Goal: Ask a question

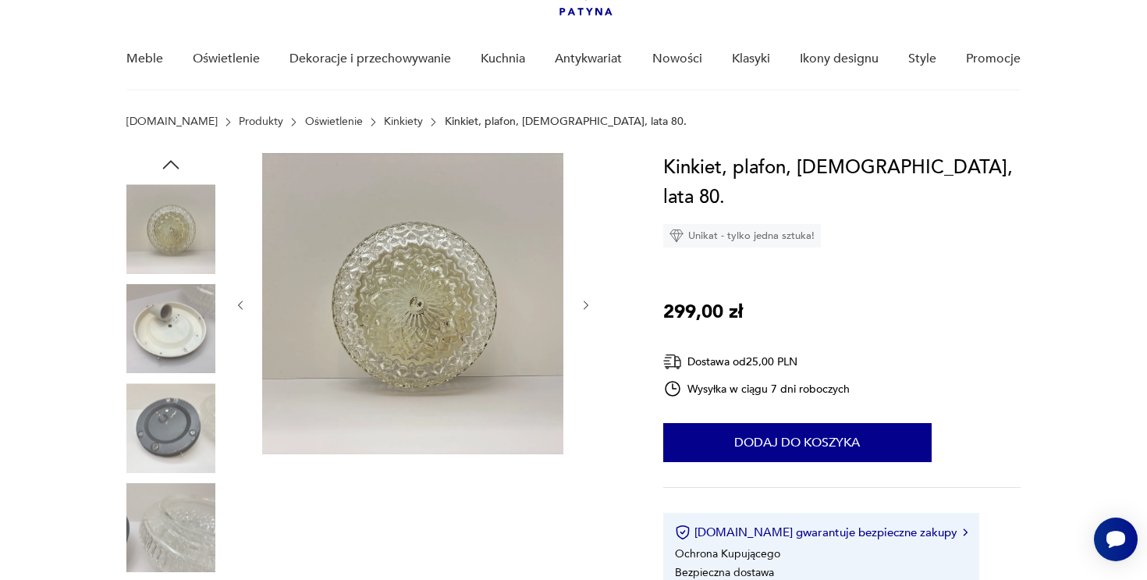
click at [588, 308] on icon "button" at bounding box center [586, 305] width 13 height 13
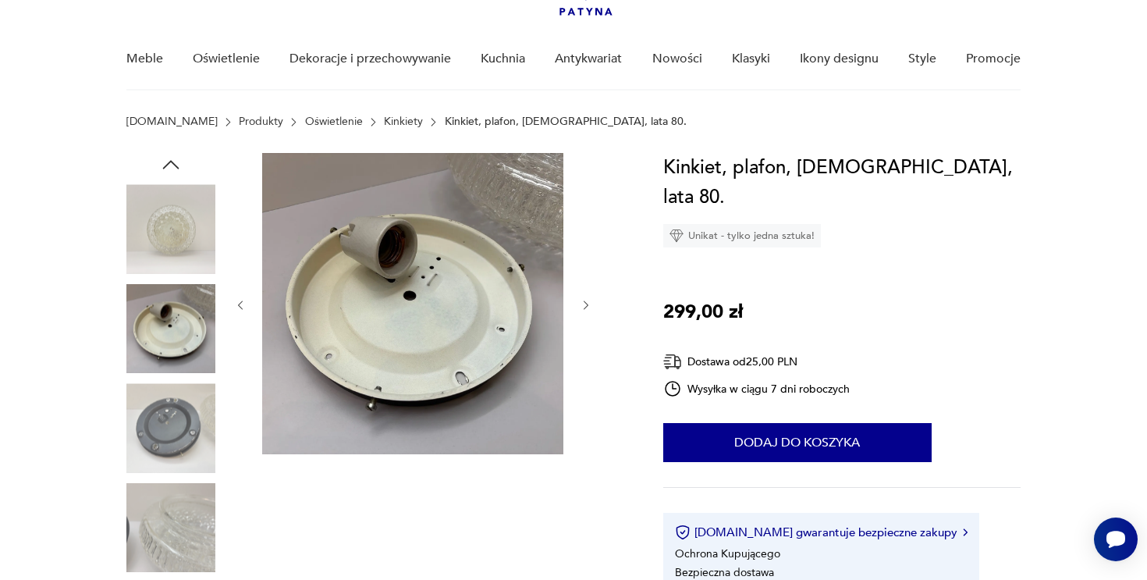
click at [588, 308] on icon "button" at bounding box center [586, 305] width 13 height 13
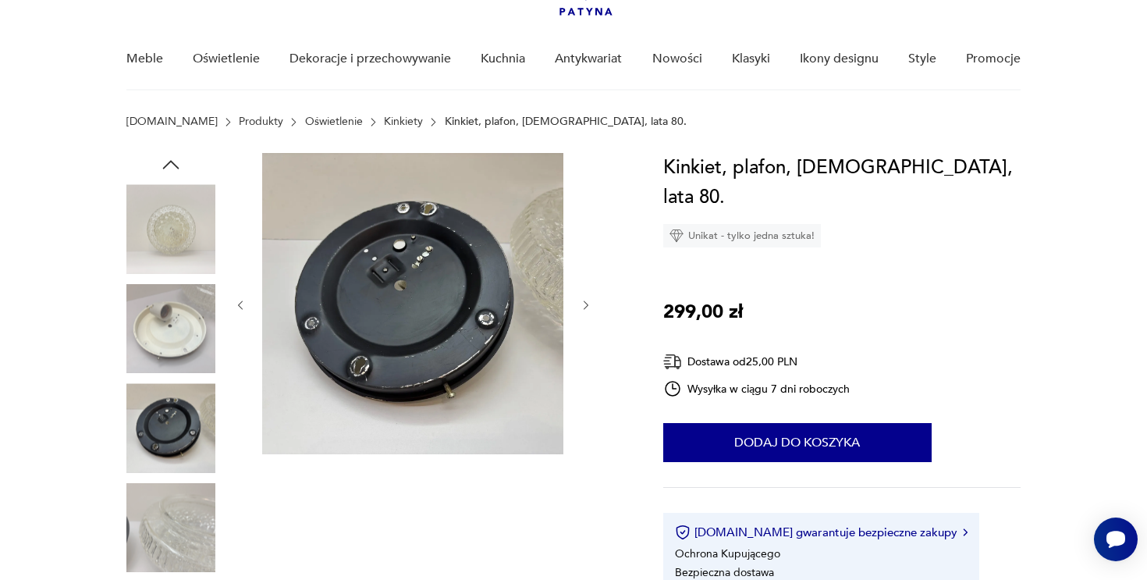
click at [588, 308] on icon "button" at bounding box center [586, 305] width 13 height 13
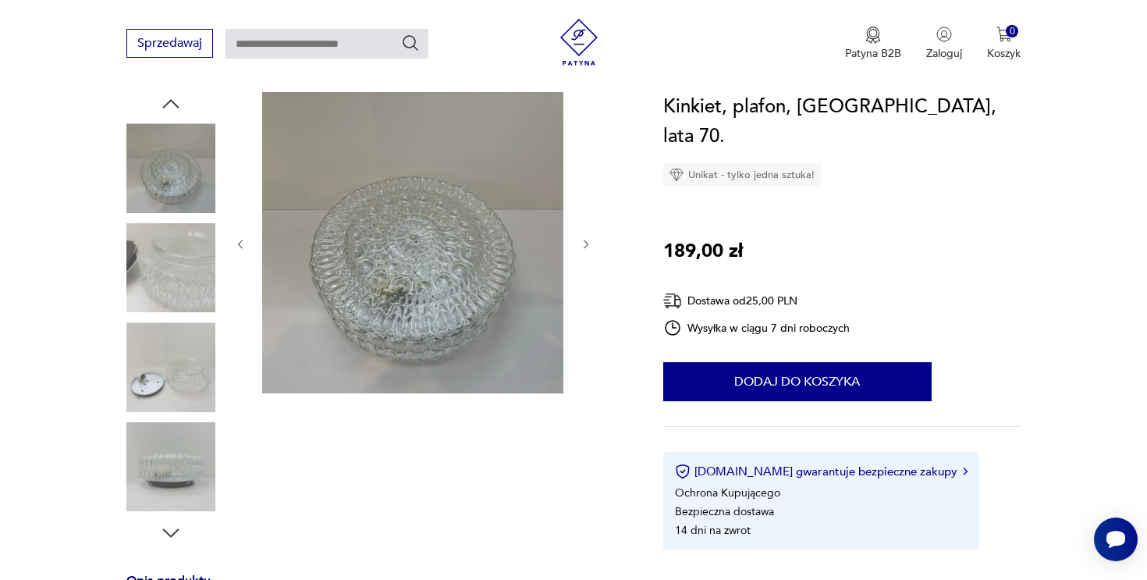
click at [585, 240] on icon "button" at bounding box center [586, 244] width 13 height 13
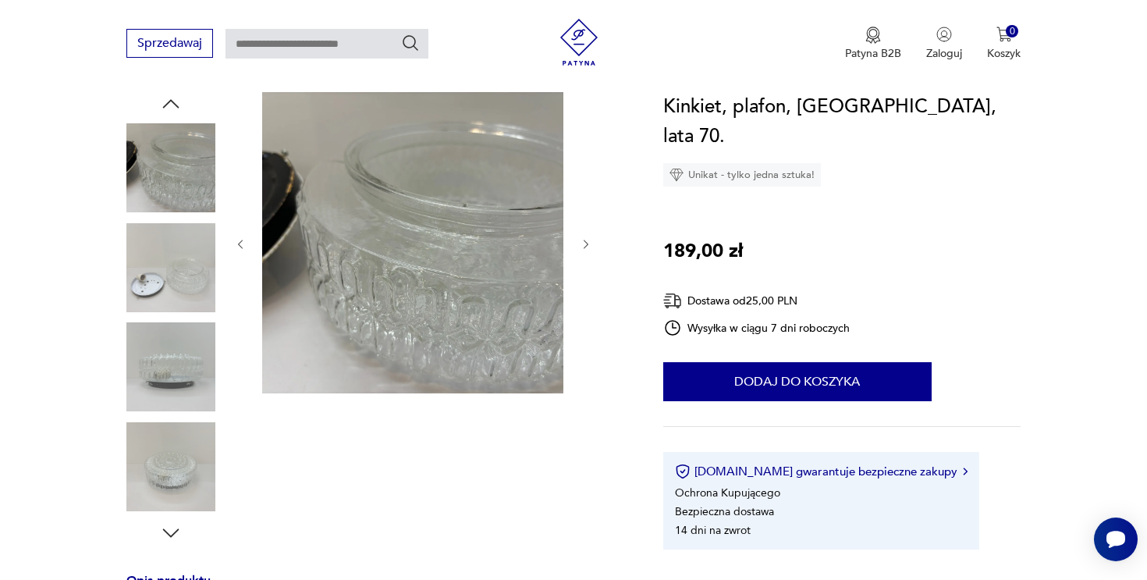
click at [585, 240] on icon "button" at bounding box center [586, 244] width 13 height 13
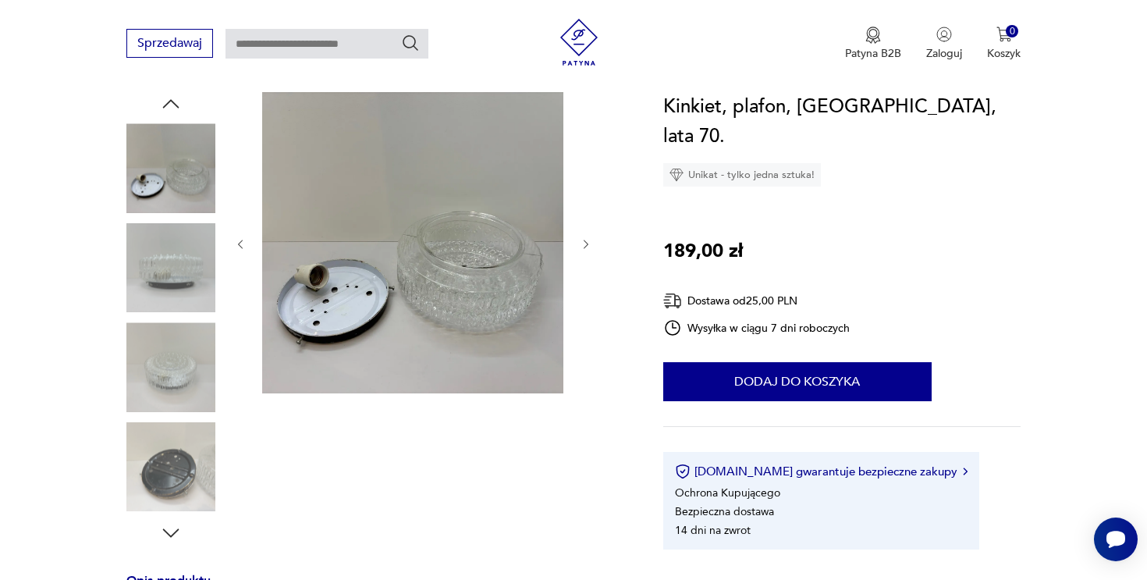
click at [585, 240] on icon "button" at bounding box center [586, 244] width 13 height 13
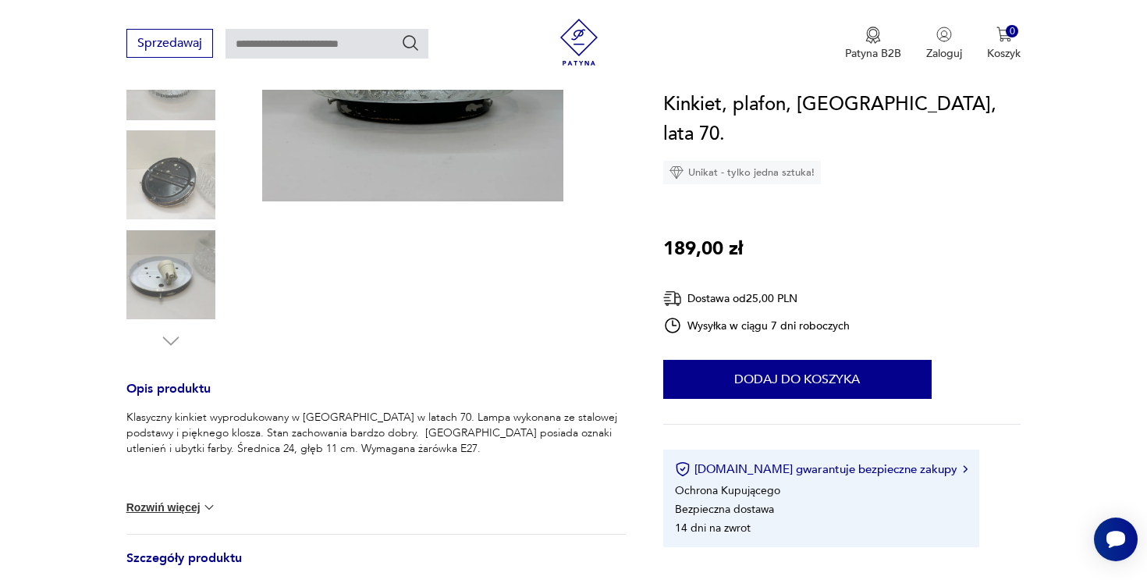
scroll to position [393, 0]
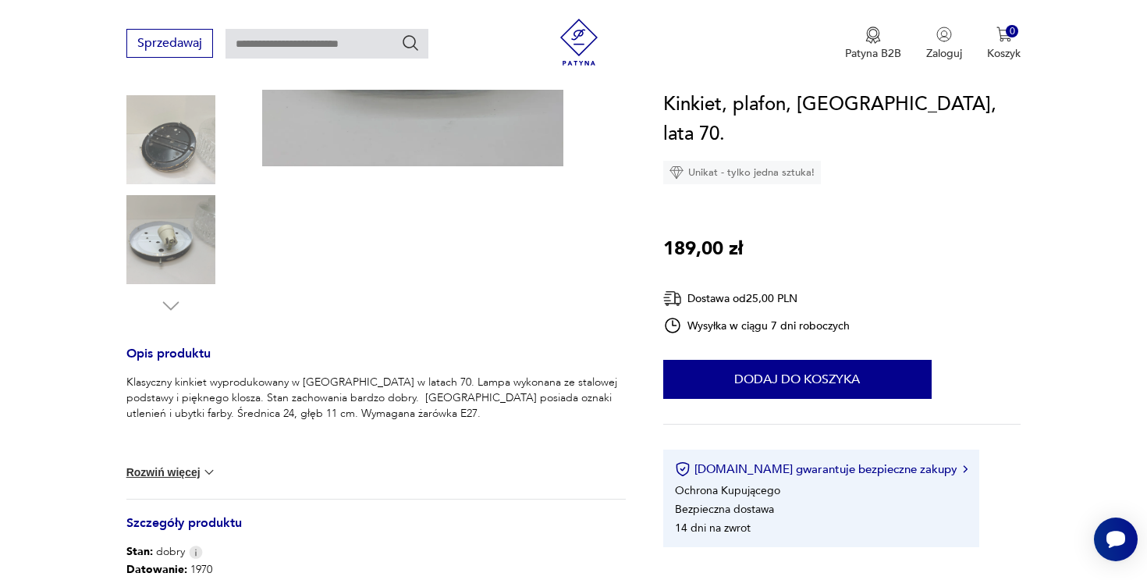
click at [182, 158] on img at bounding box center [170, 139] width 89 height 89
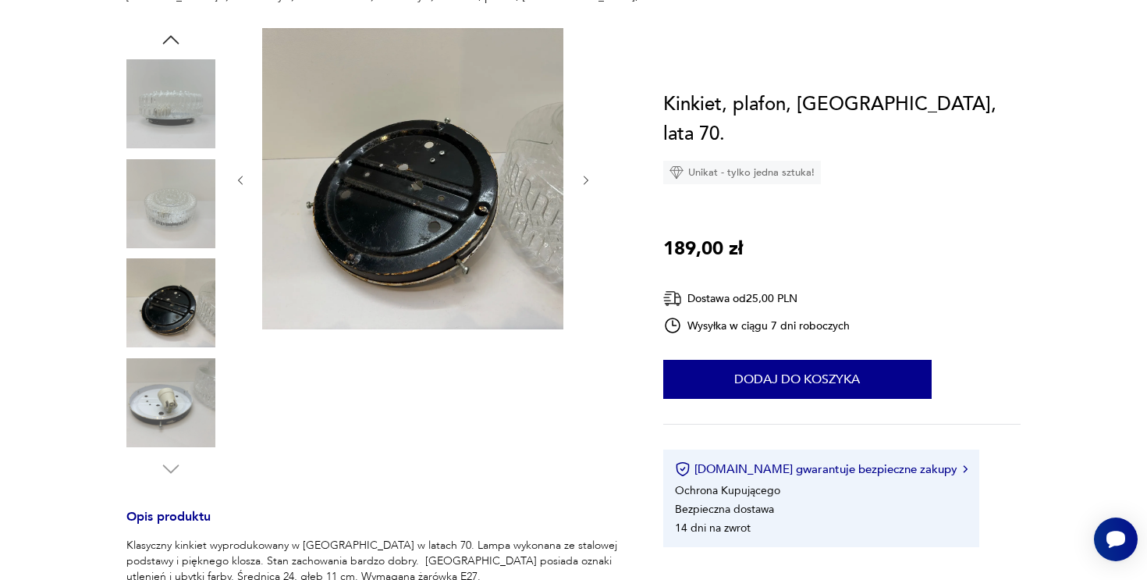
scroll to position [0, 0]
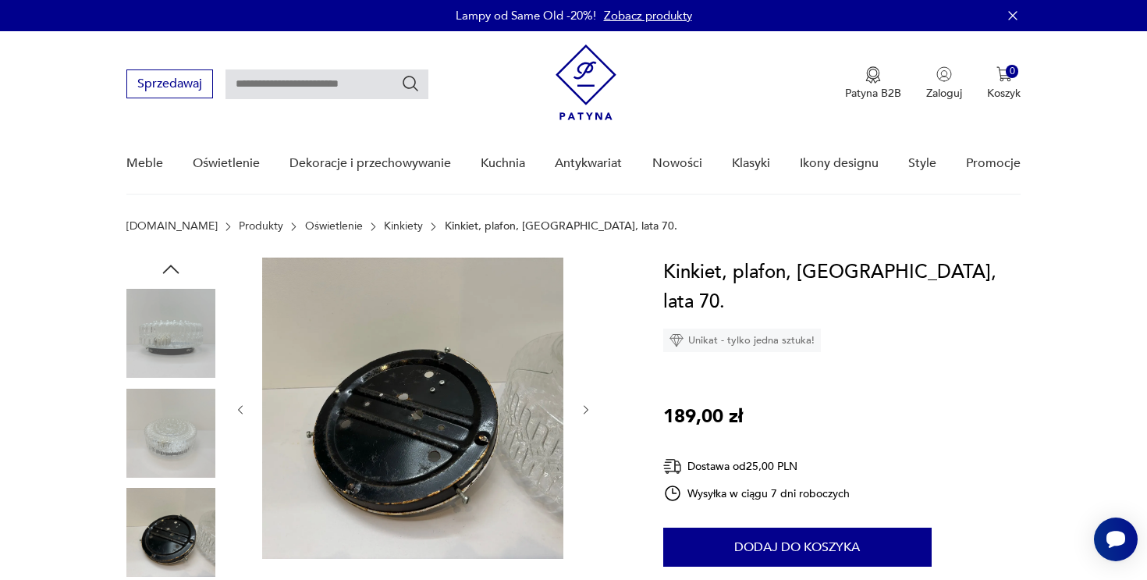
click at [587, 415] on button "button" at bounding box center [586, 410] width 13 height 16
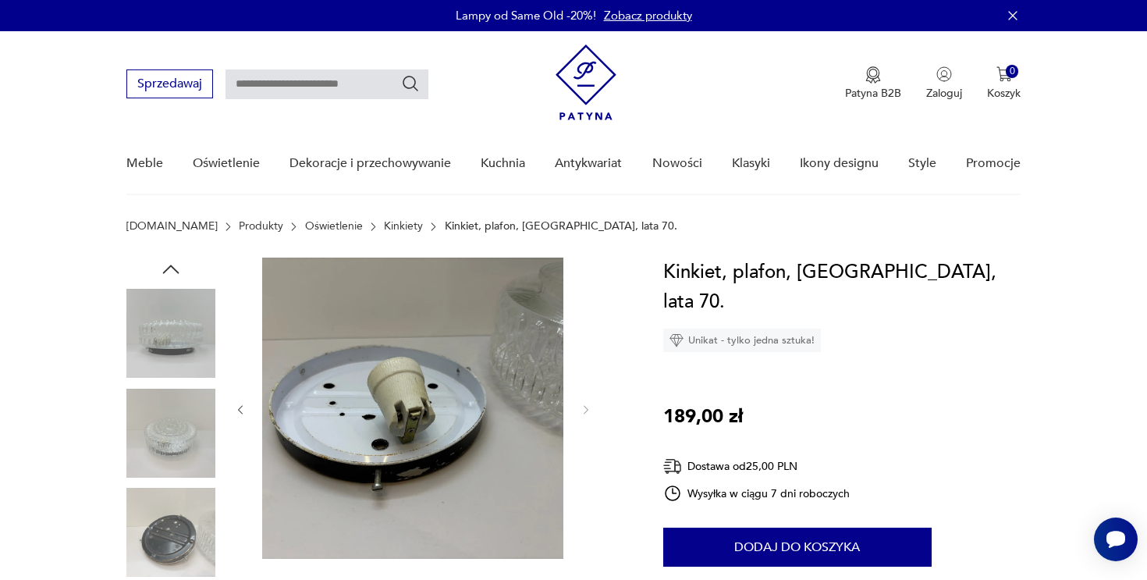
click at [243, 403] on icon "button" at bounding box center [240, 409] width 13 height 13
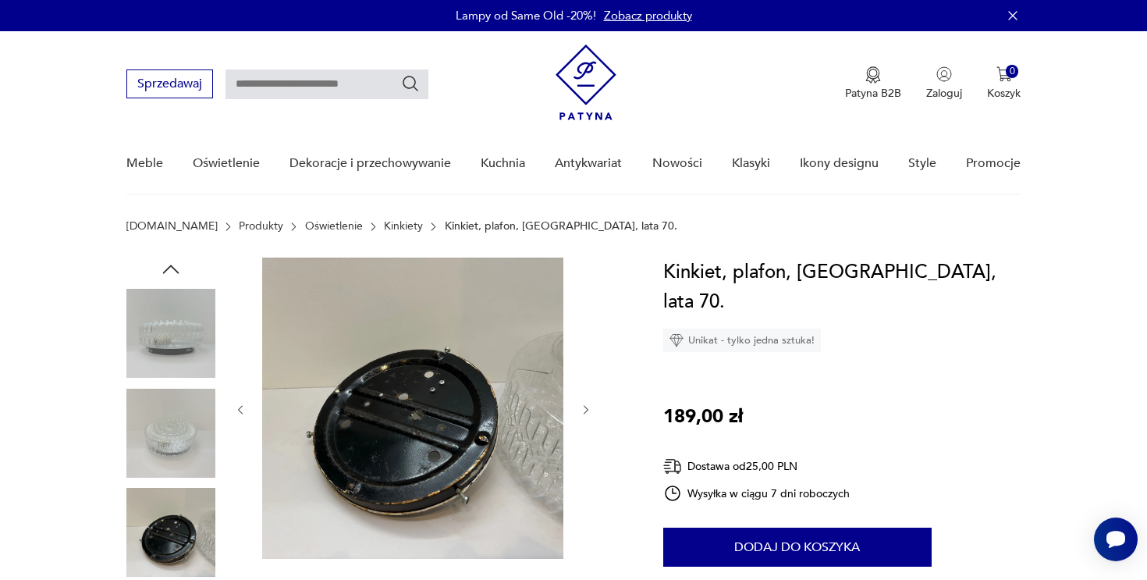
click at [243, 403] on icon "button" at bounding box center [240, 409] width 13 height 13
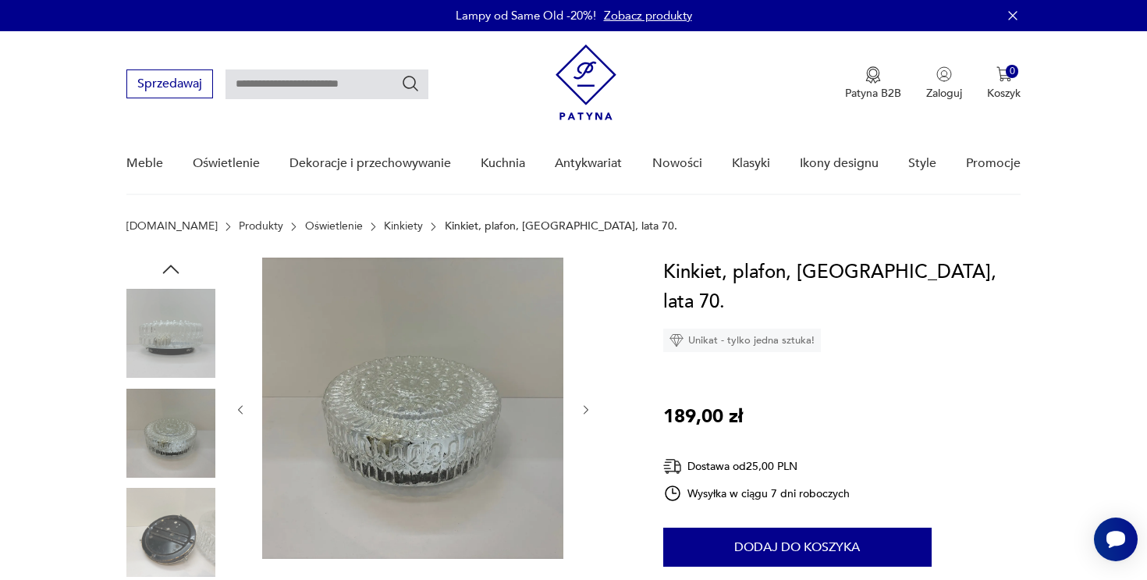
click at [243, 403] on icon "button" at bounding box center [240, 409] width 13 height 13
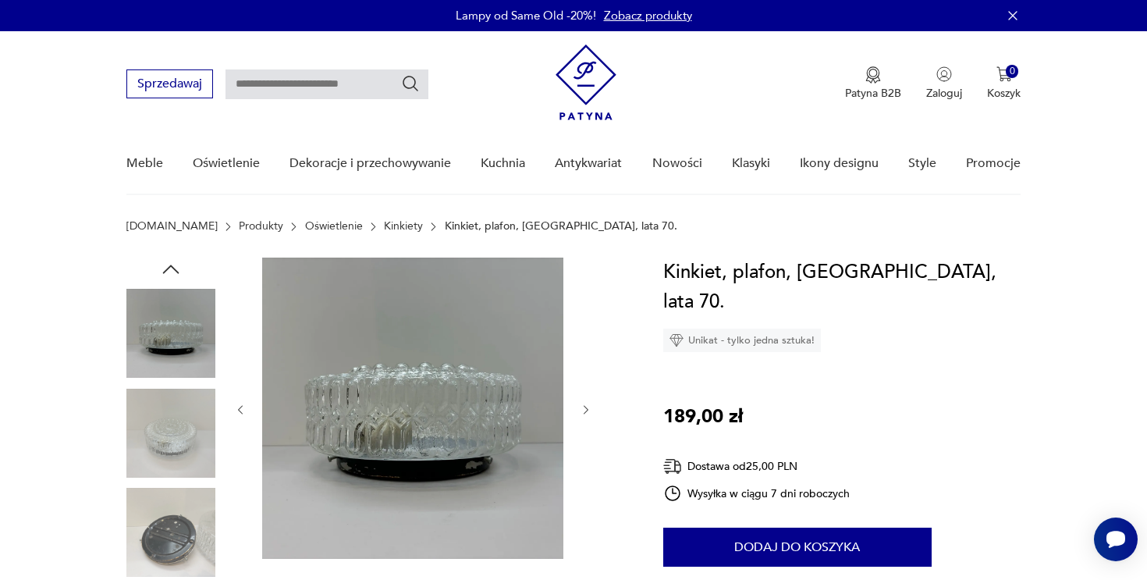
click at [243, 403] on icon "button" at bounding box center [240, 409] width 13 height 13
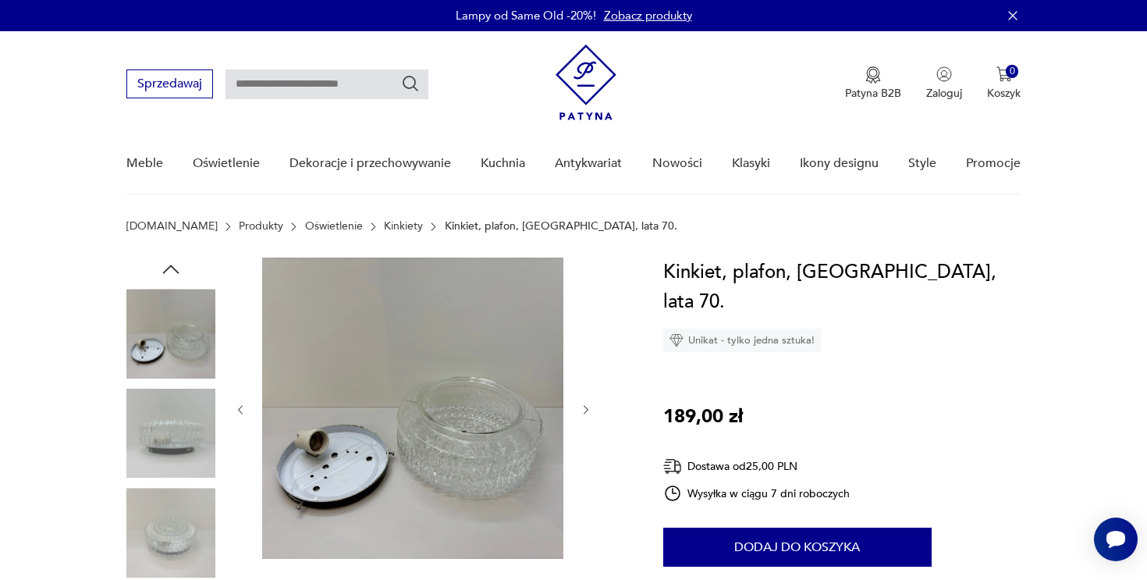
click at [243, 403] on icon "button" at bounding box center [240, 409] width 13 height 13
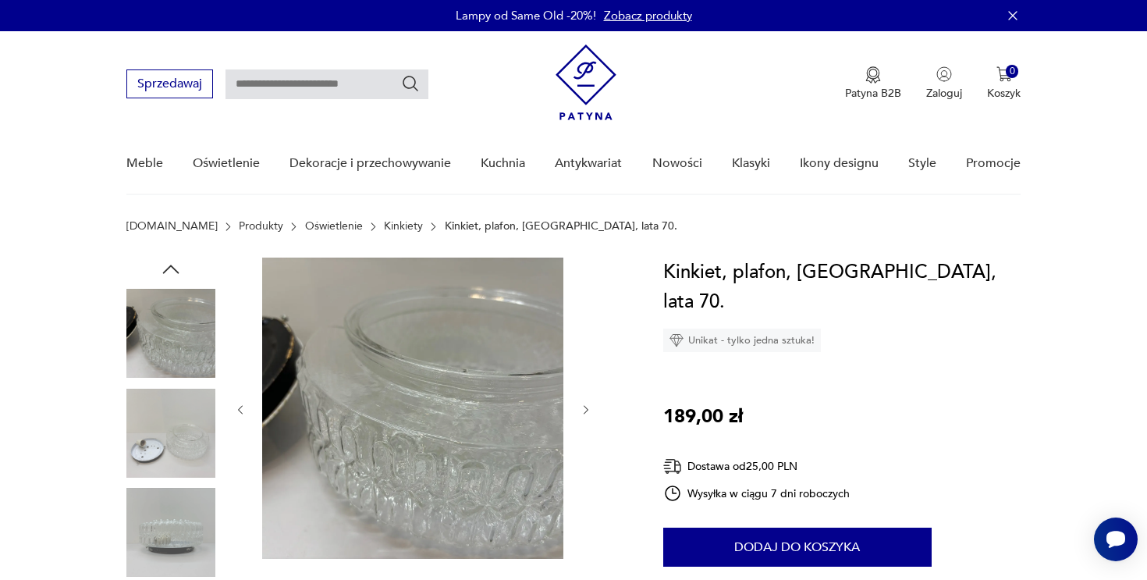
click at [243, 403] on icon "button" at bounding box center [240, 409] width 13 height 13
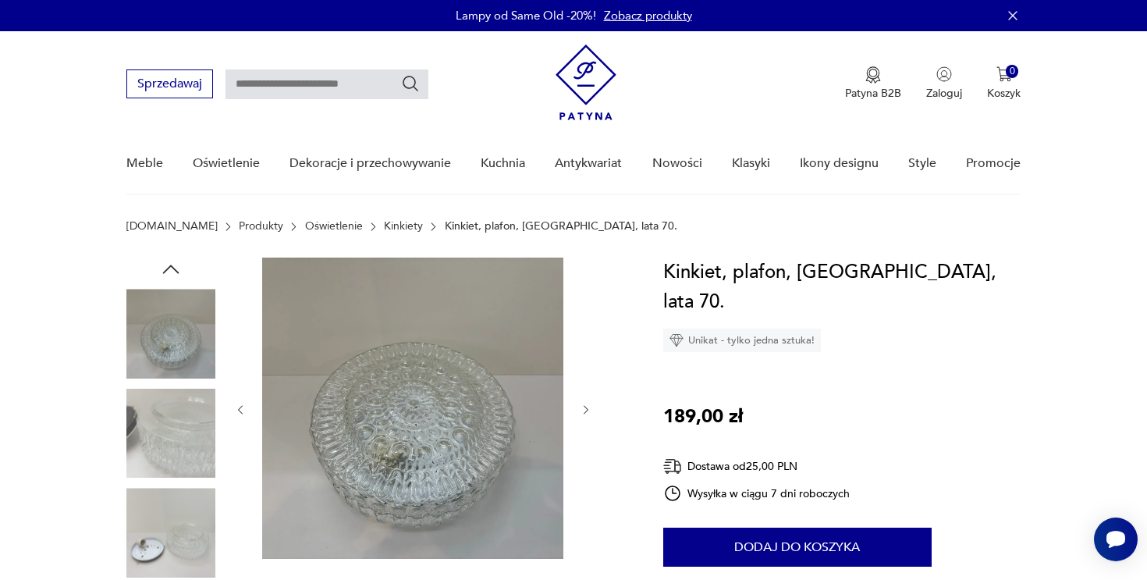
click at [243, 403] on icon "button" at bounding box center [240, 409] width 13 height 13
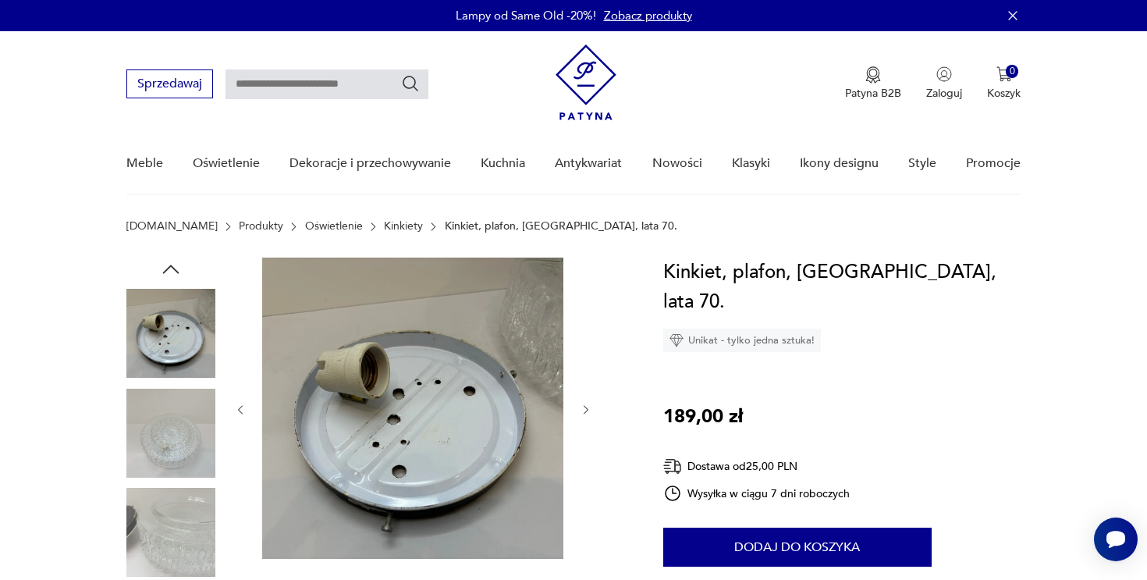
click at [243, 403] on icon "button" at bounding box center [240, 409] width 13 height 13
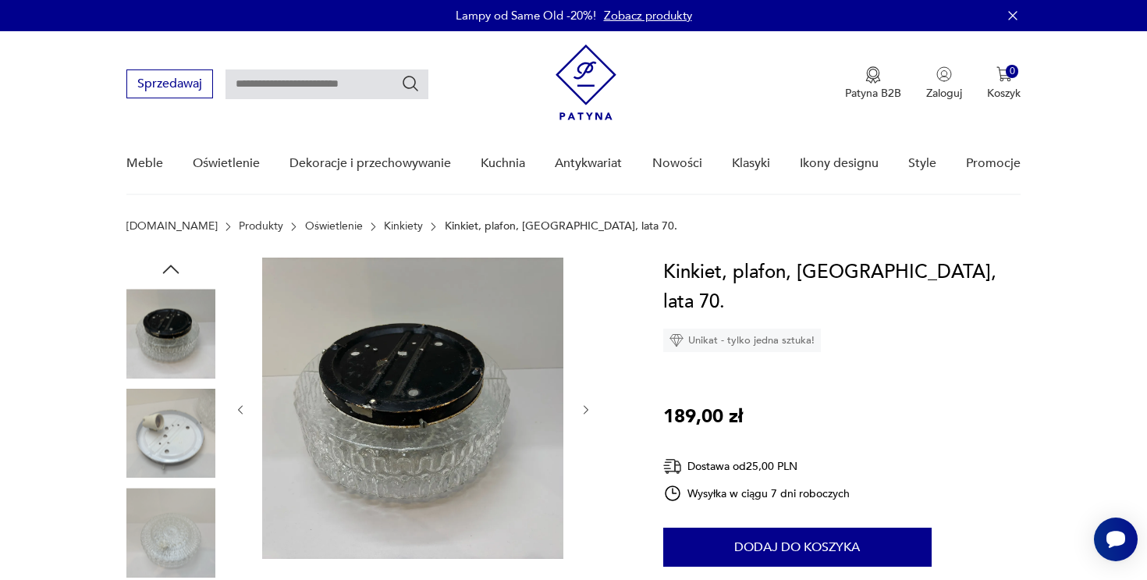
click at [243, 403] on icon "button" at bounding box center [240, 409] width 13 height 13
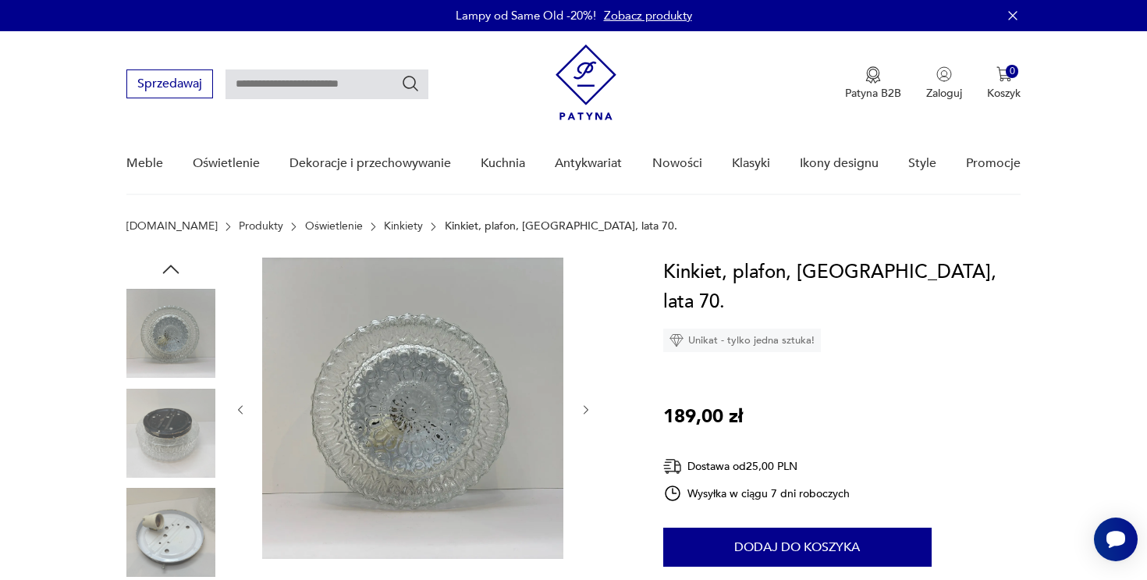
click at [243, 403] on icon "button" at bounding box center [240, 409] width 13 height 13
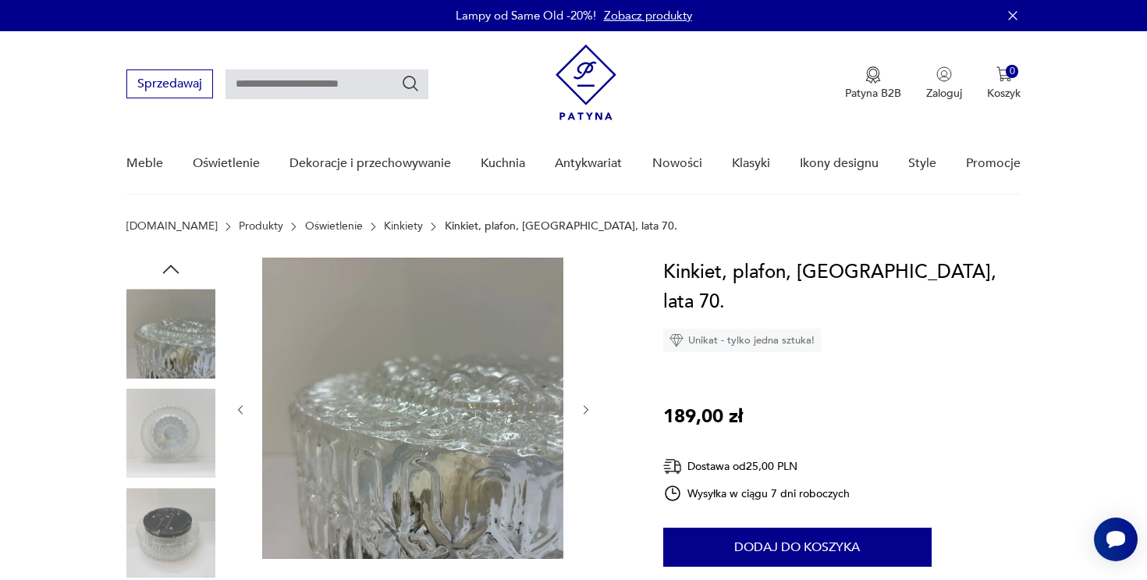
click at [243, 403] on icon "button" at bounding box center [240, 409] width 13 height 13
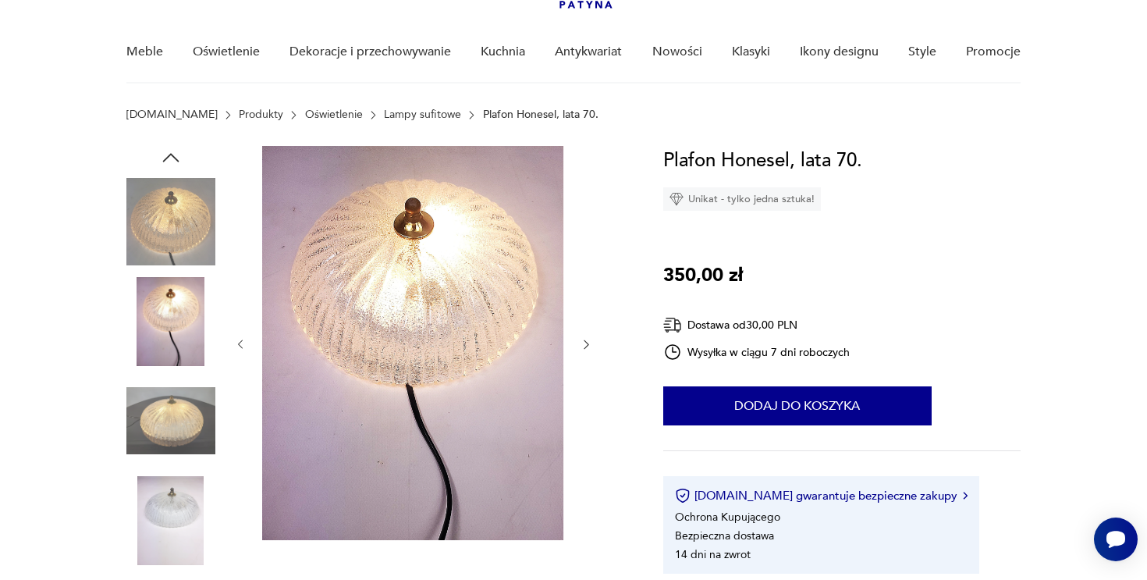
click at [191, 318] on img at bounding box center [170, 321] width 89 height 89
click at [592, 341] on icon "button" at bounding box center [586, 344] width 13 height 13
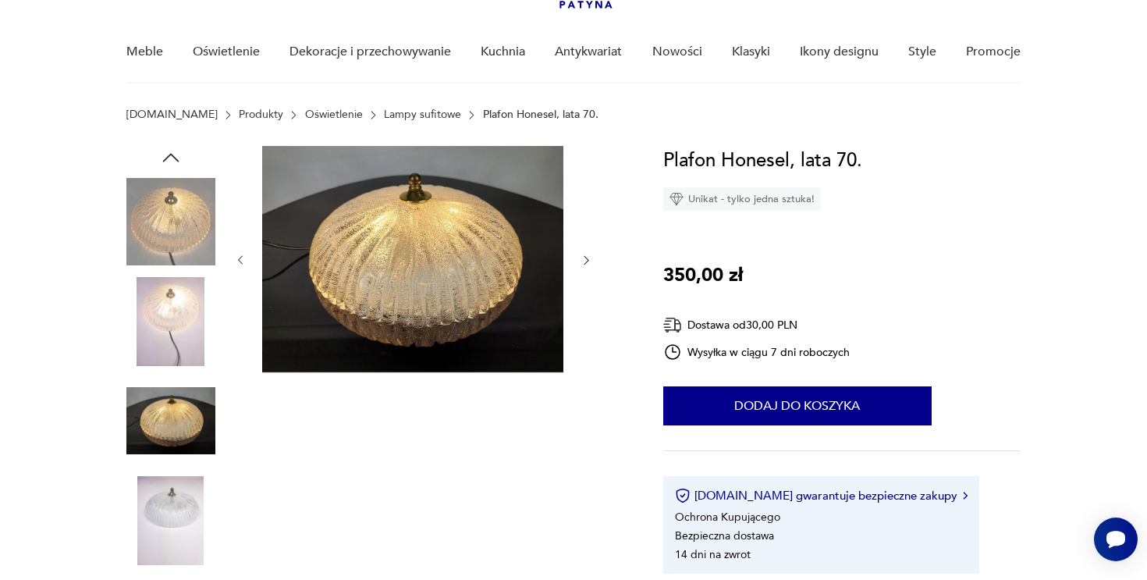
click at [592, 341] on div at bounding box center [413, 260] width 359 height 229
click at [589, 251] on div at bounding box center [413, 260] width 359 height 229
click at [587, 261] on icon "button" at bounding box center [586, 260] width 5 height 9
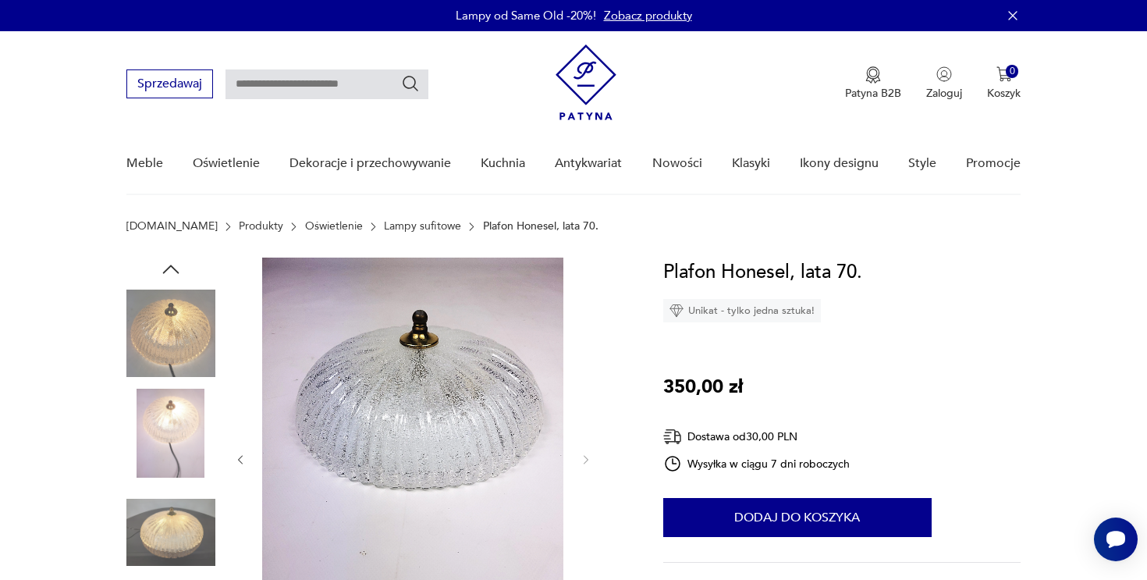
click at [163, 341] on img at bounding box center [170, 333] width 89 height 89
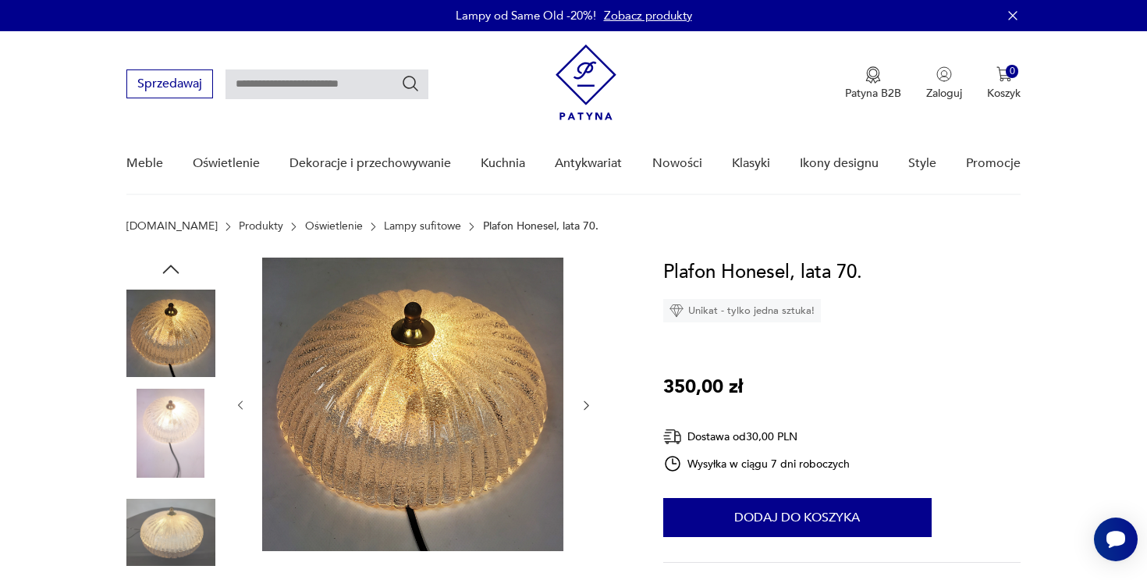
click at [167, 425] on img at bounding box center [170, 433] width 89 height 89
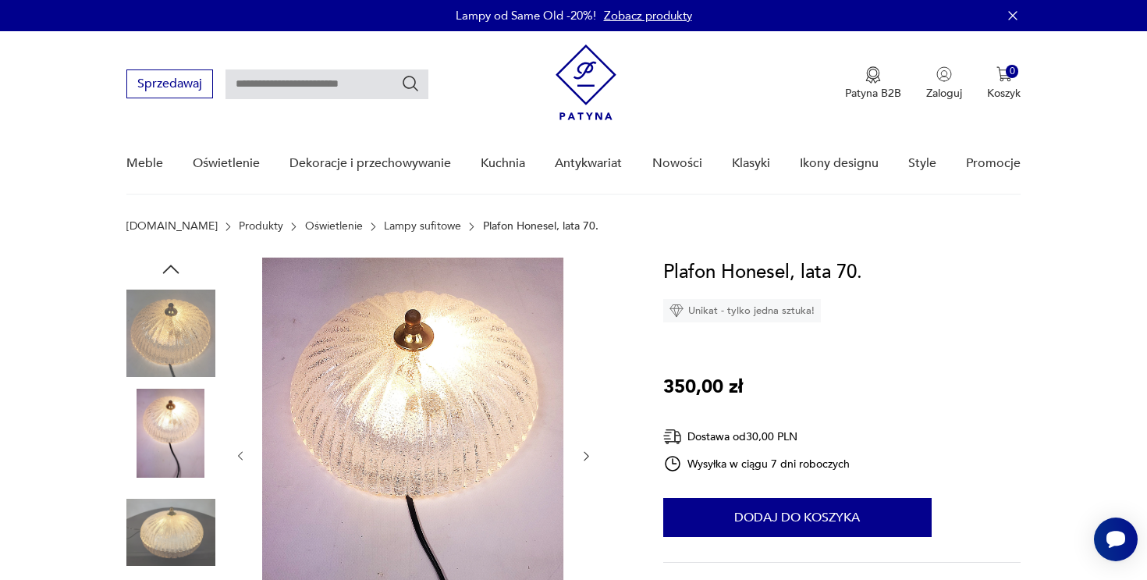
click at [169, 506] on img at bounding box center [170, 532] width 89 height 89
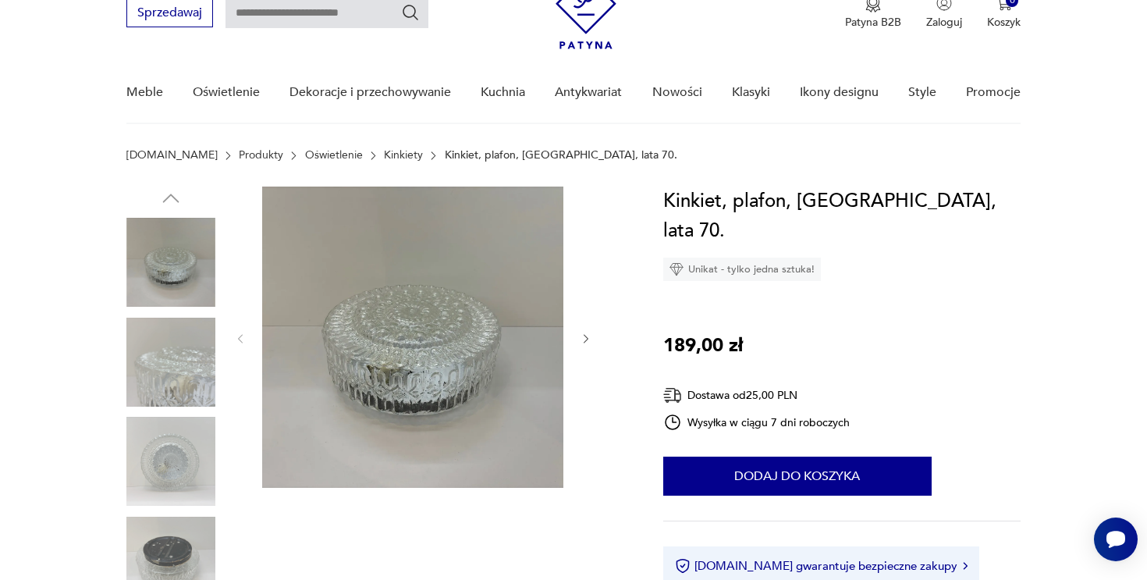
scroll to position [80, 0]
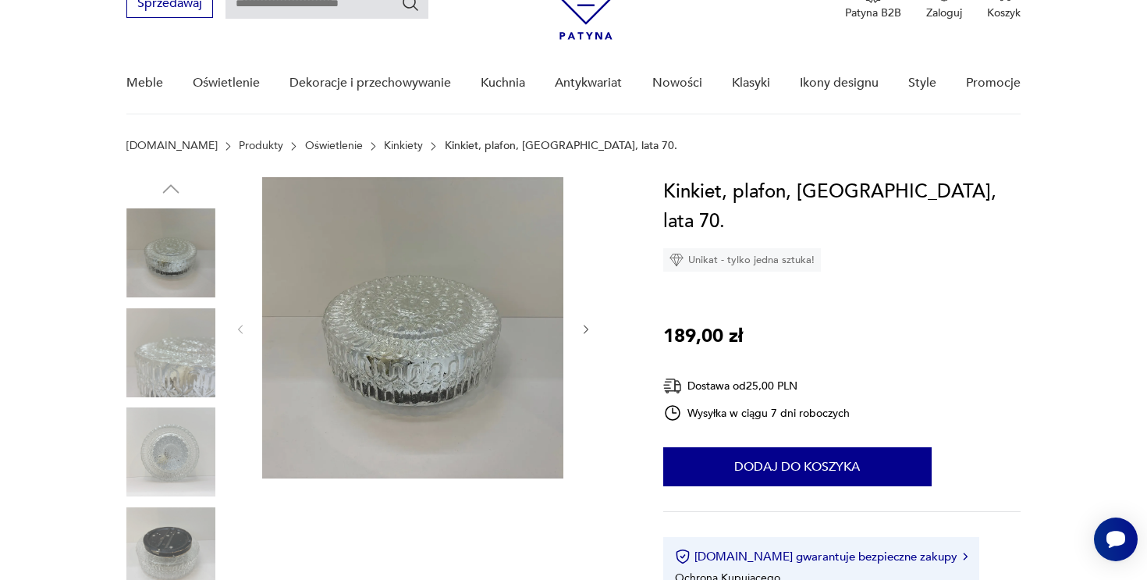
click at [590, 325] on icon "button" at bounding box center [586, 329] width 13 height 13
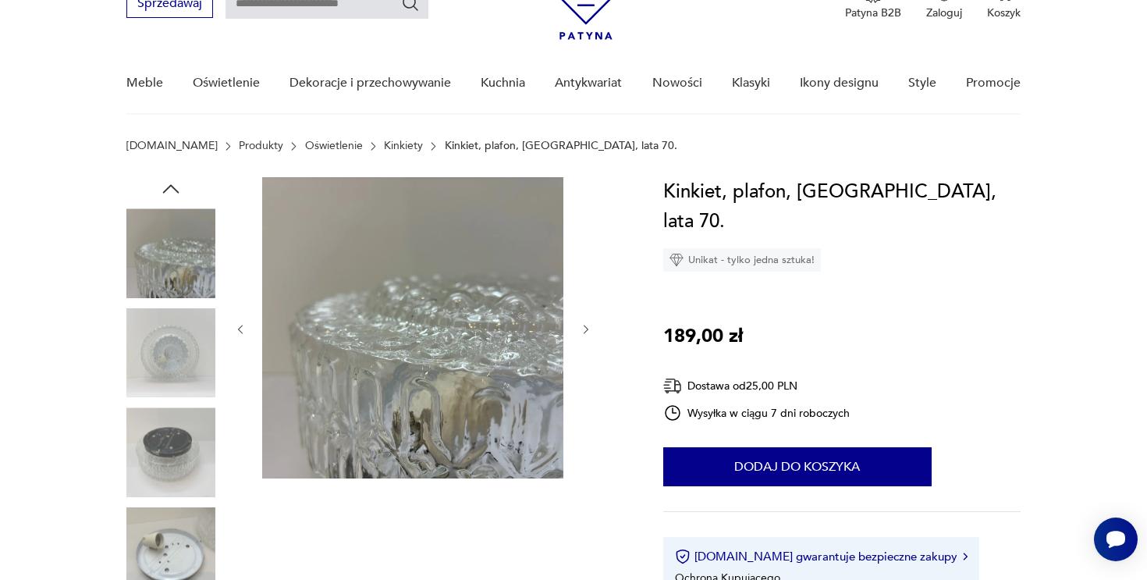
click at [590, 325] on icon "button" at bounding box center [586, 329] width 13 height 13
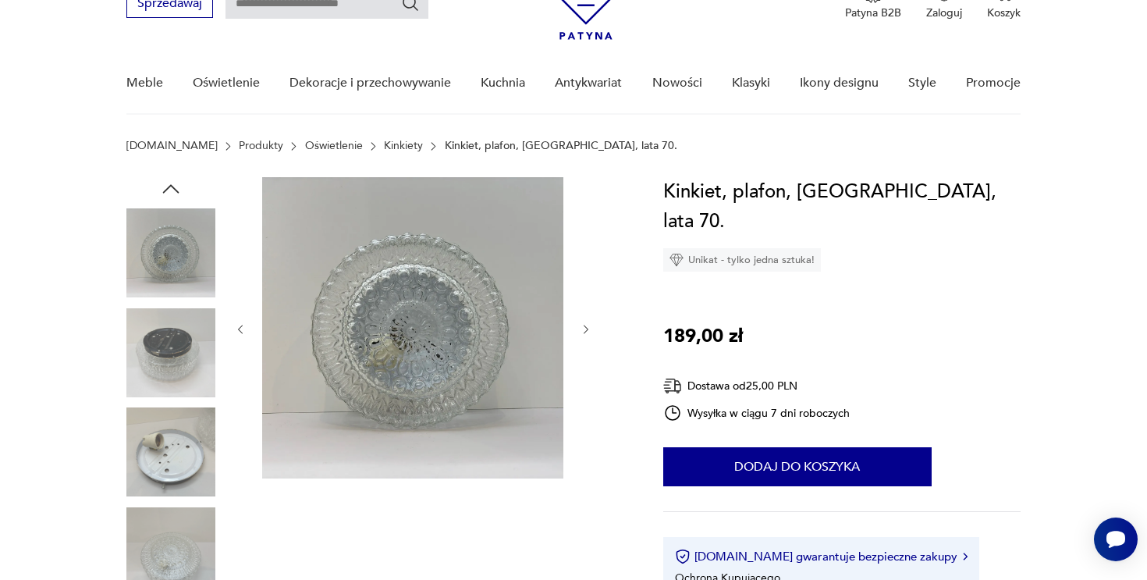
click at [590, 325] on icon "button" at bounding box center [586, 329] width 13 height 13
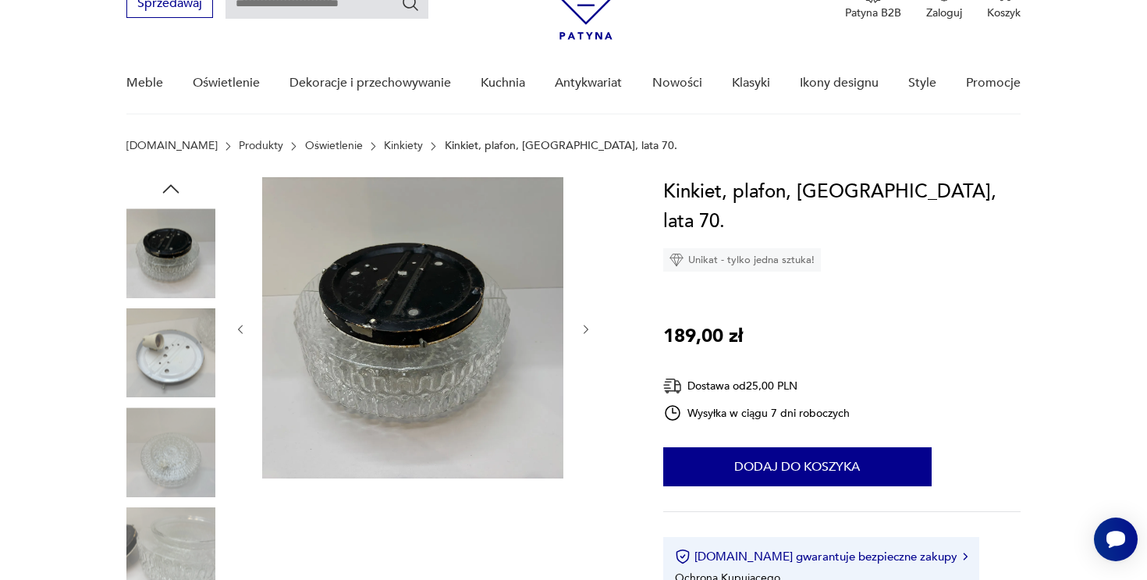
click at [590, 325] on icon "button" at bounding box center [586, 329] width 13 height 13
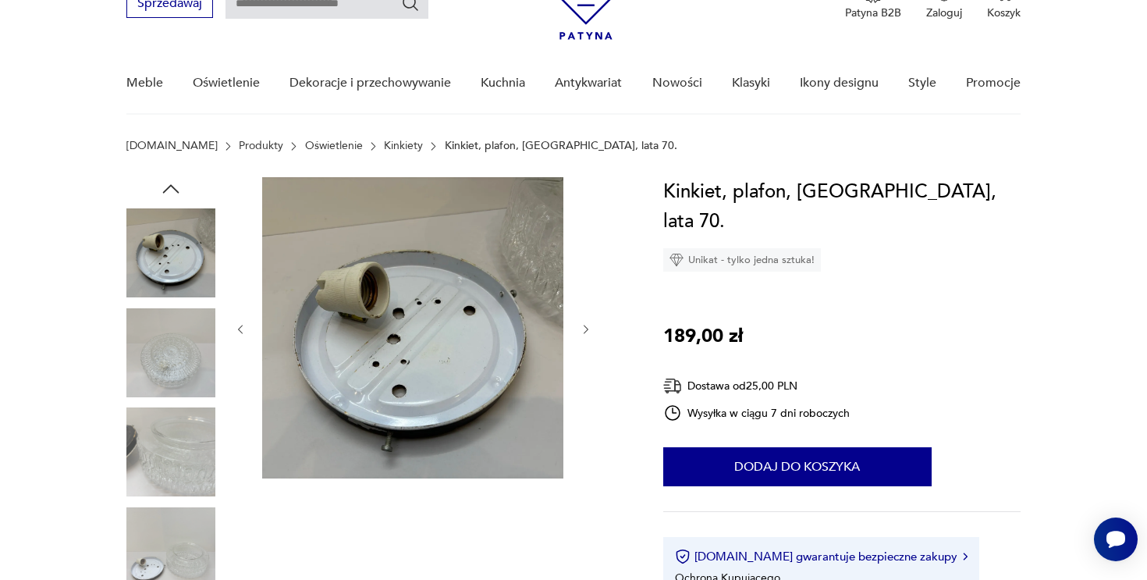
click at [590, 325] on icon "button" at bounding box center [586, 329] width 13 height 13
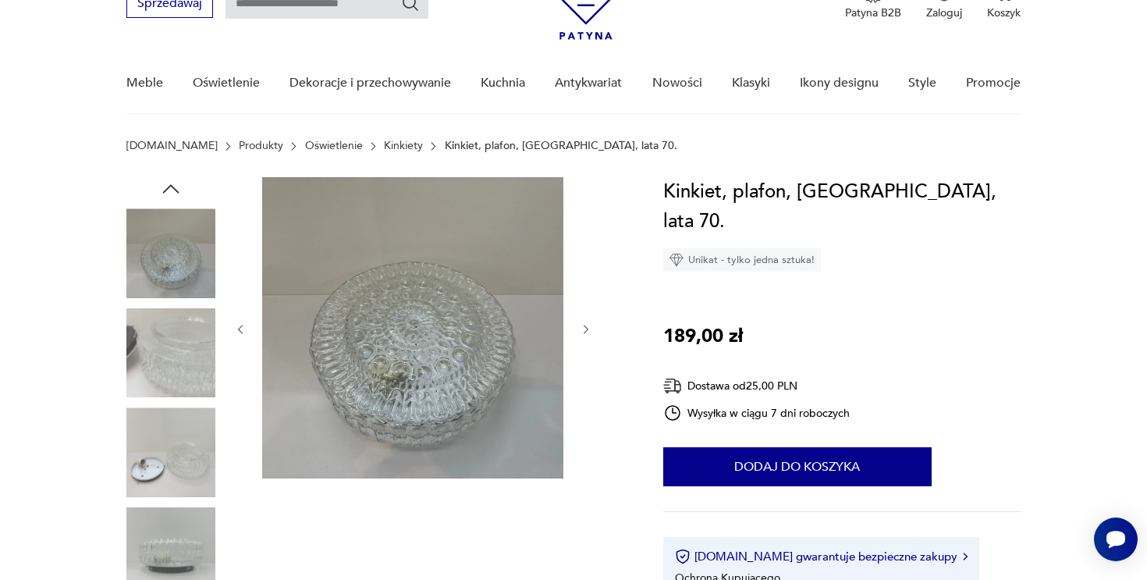
click at [590, 325] on icon "button" at bounding box center [586, 329] width 13 height 13
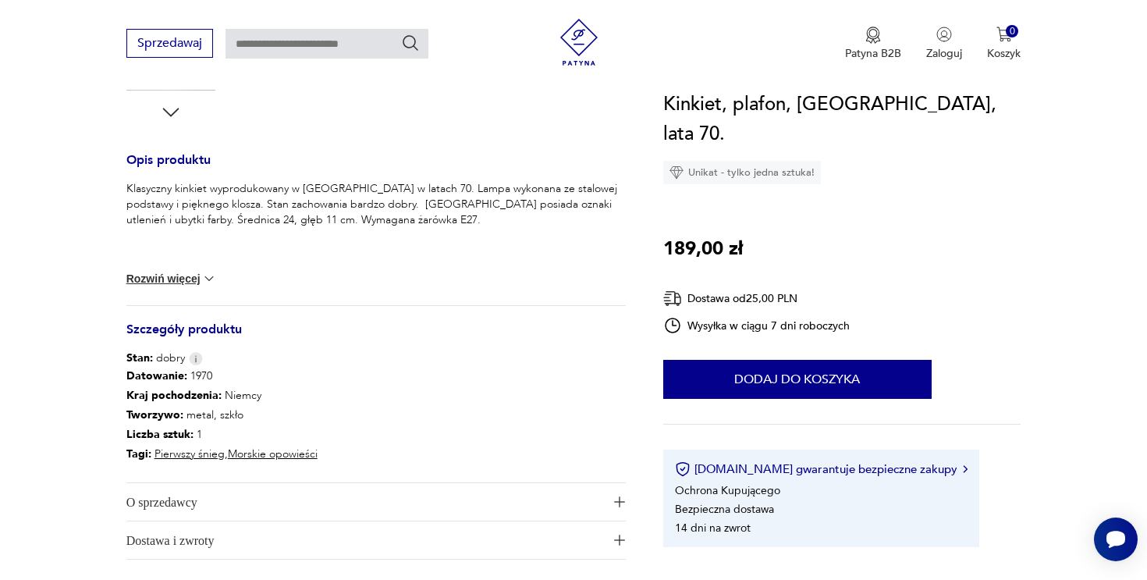
scroll to position [656, 0]
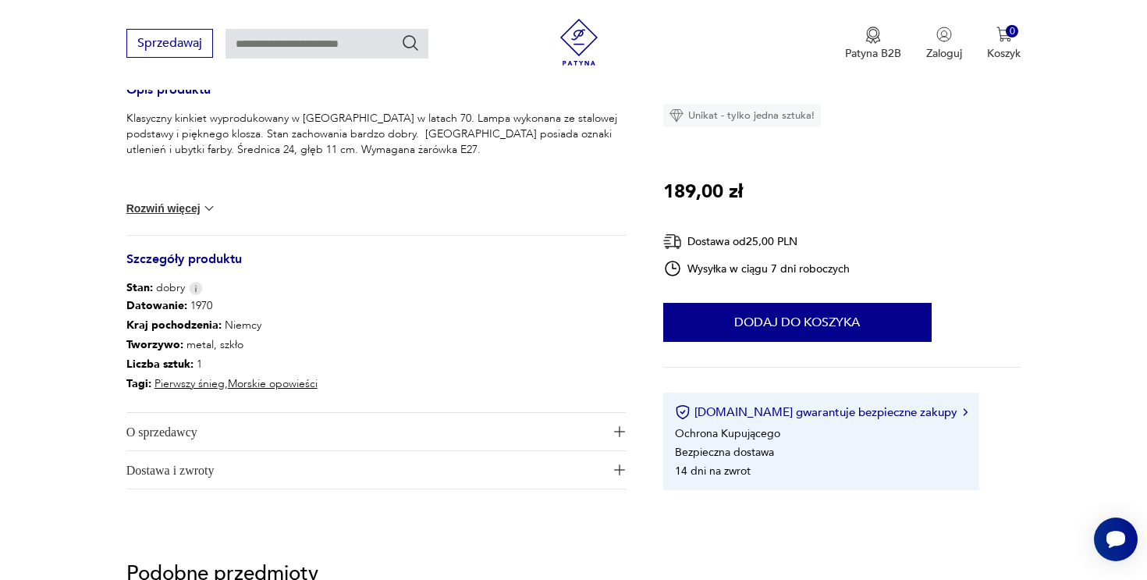
click at [496, 480] on span "Dostawa i zwroty" at bounding box center [365, 469] width 478 height 37
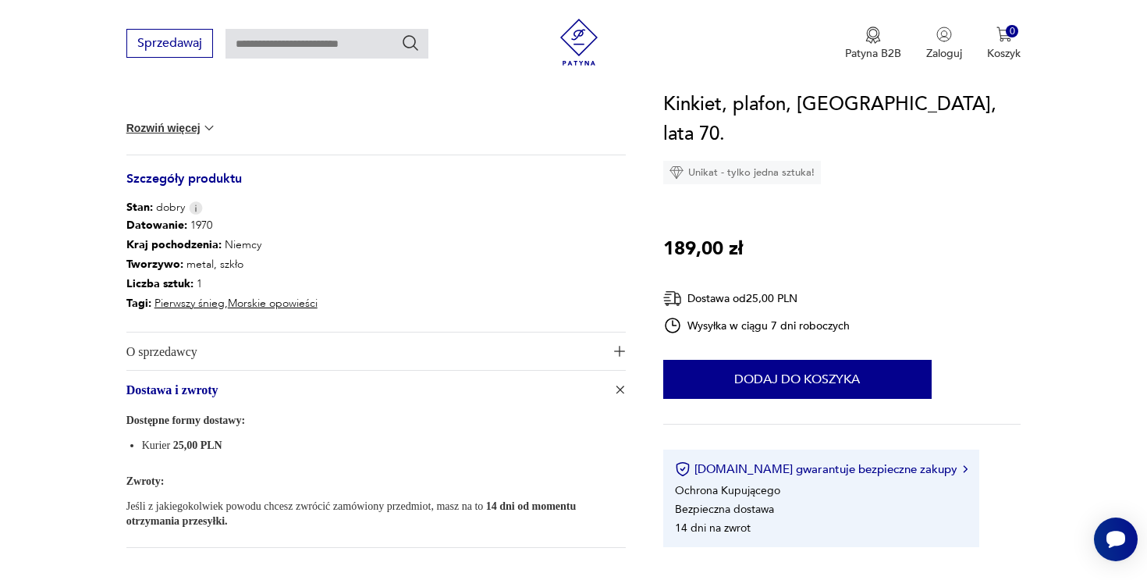
scroll to position [752, 0]
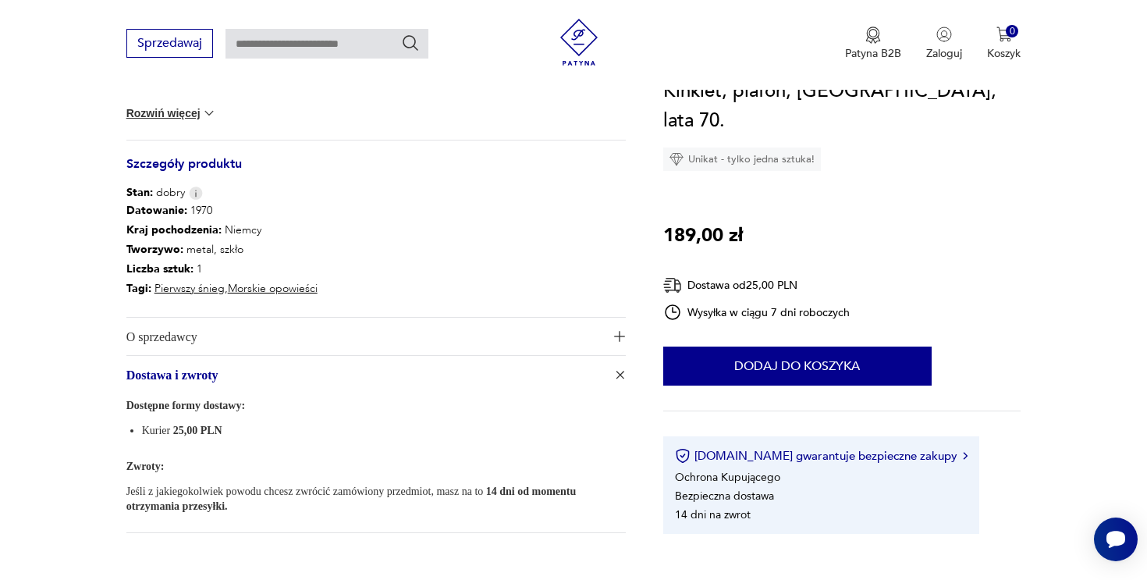
click at [539, 347] on span "O sprzedawcy" at bounding box center [365, 336] width 478 height 37
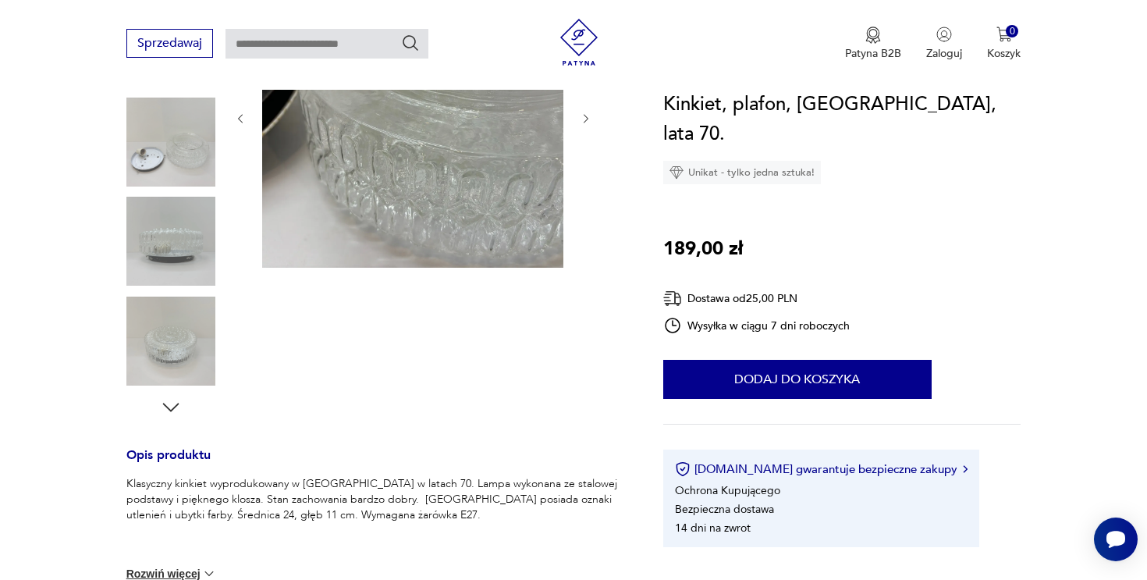
scroll to position [290, 0]
click at [1105, 546] on icon "Otwórz czat Smartsupp" at bounding box center [1116, 539] width 22 height 22
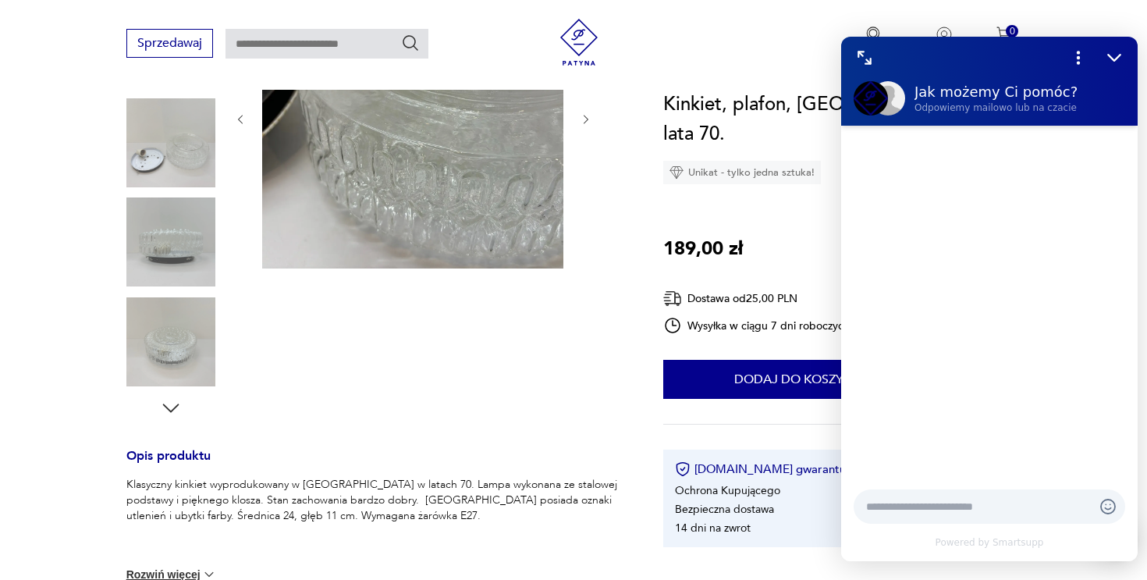
scroll to position [0, 0]
click at [953, 501] on textarea at bounding box center [973, 507] width 215 height 16
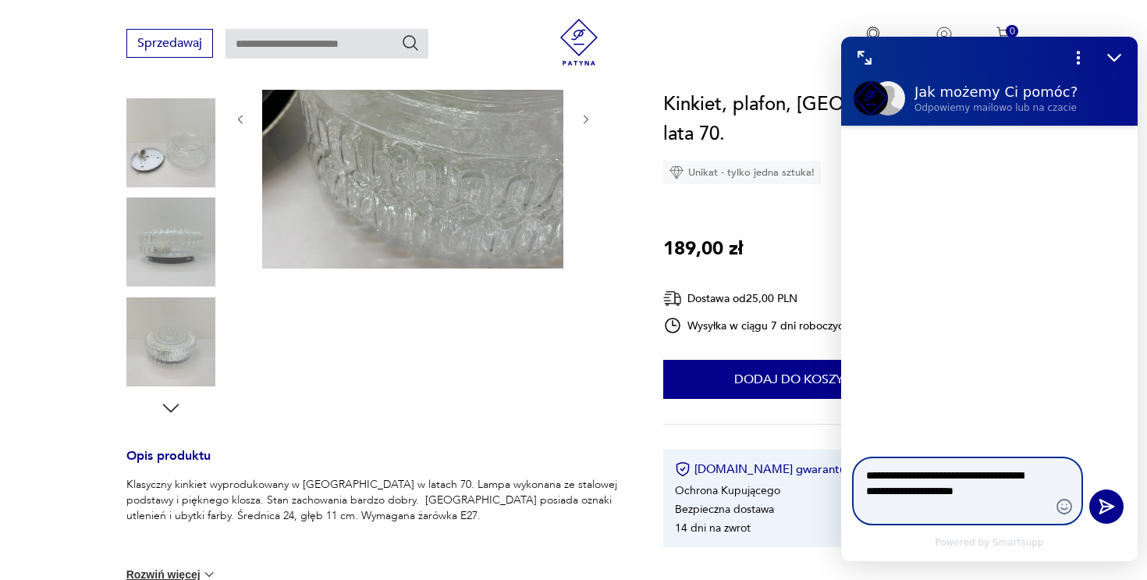
paste textarea "**********"
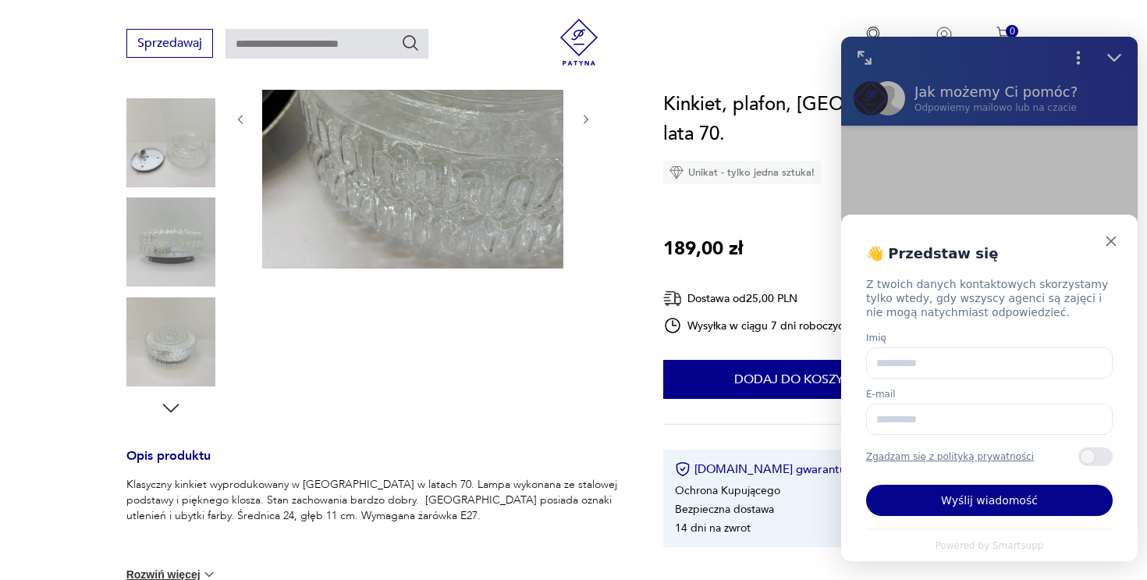
type textarea "**********"
click at [1022, 376] on input "Imię" at bounding box center [989, 362] width 247 height 31
type input "******"
type input "**********"
click at [1107, 454] on div "Zawartość szuflady" at bounding box center [1096, 456] width 34 height 19
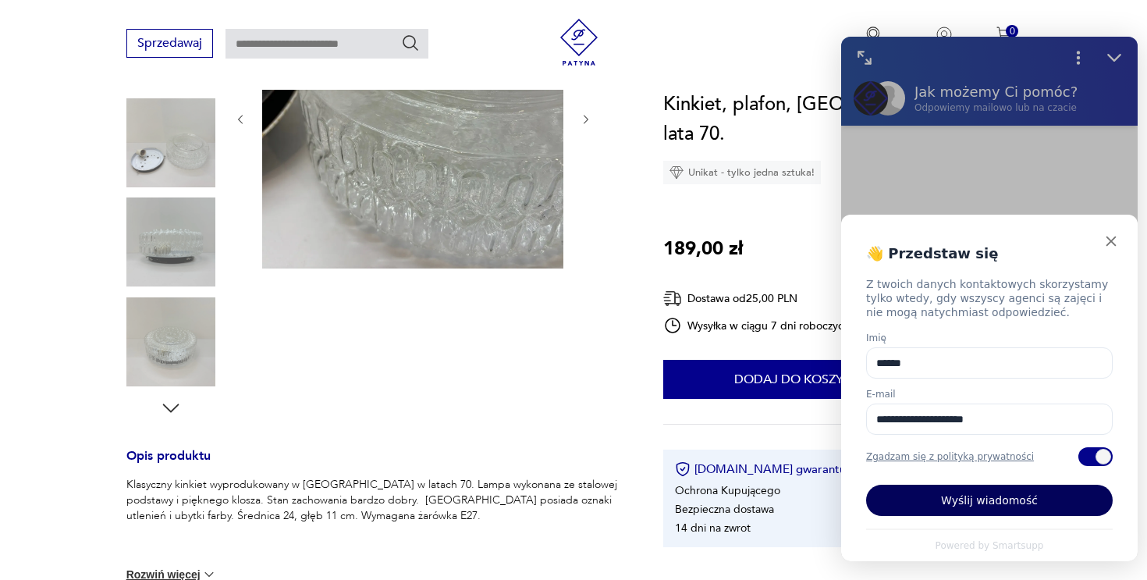
click at [1063, 503] on button "Wyślij wiadomość" at bounding box center [989, 500] width 247 height 31
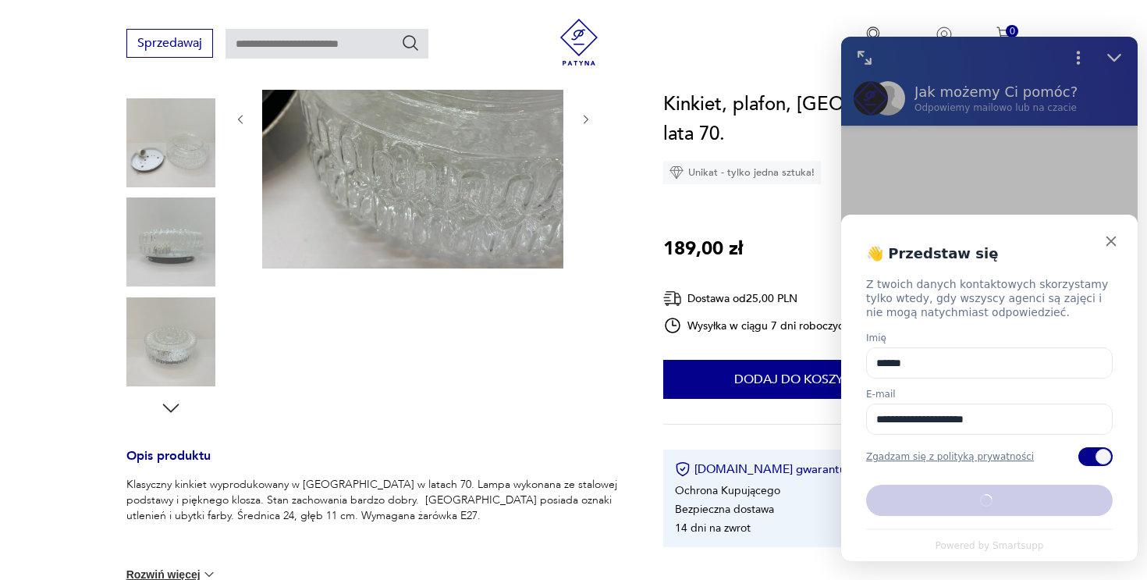
click at [201, 171] on img at bounding box center [170, 142] width 89 height 89
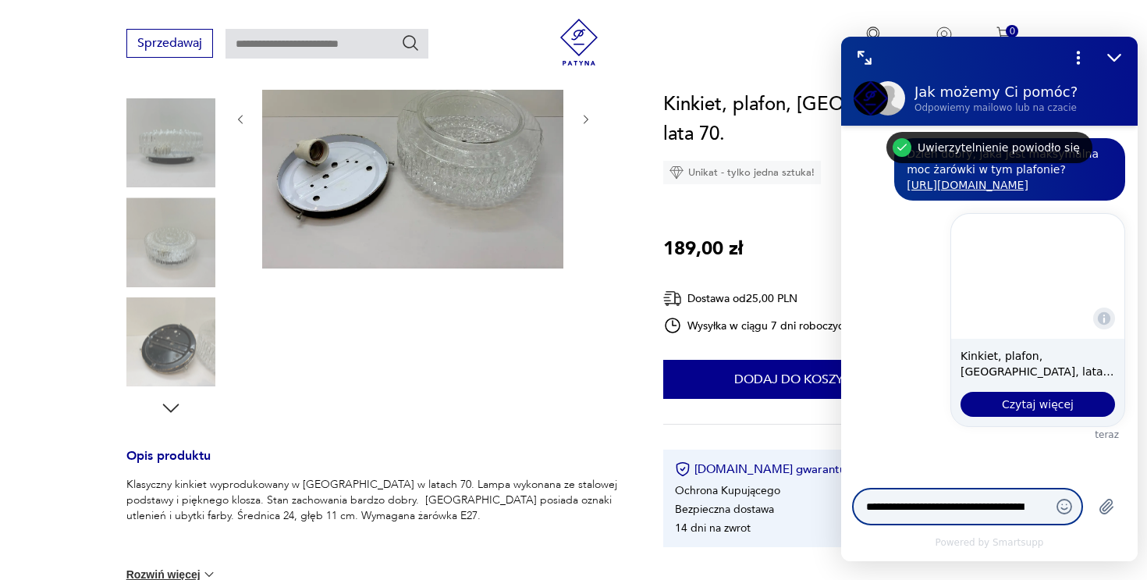
click at [201, 171] on img at bounding box center [170, 142] width 89 height 89
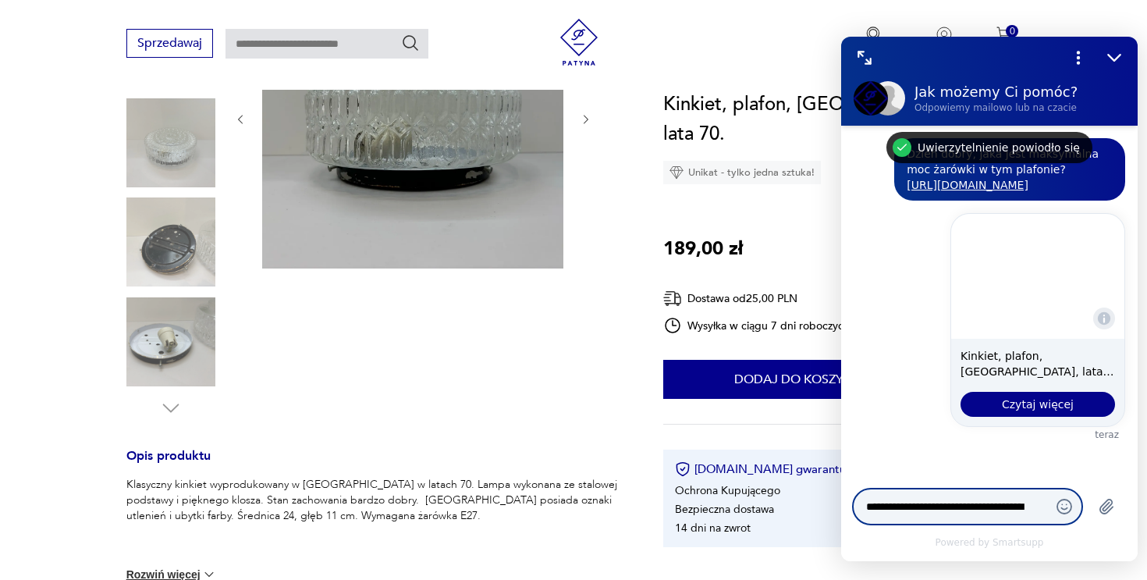
click at [201, 171] on img at bounding box center [170, 142] width 89 height 89
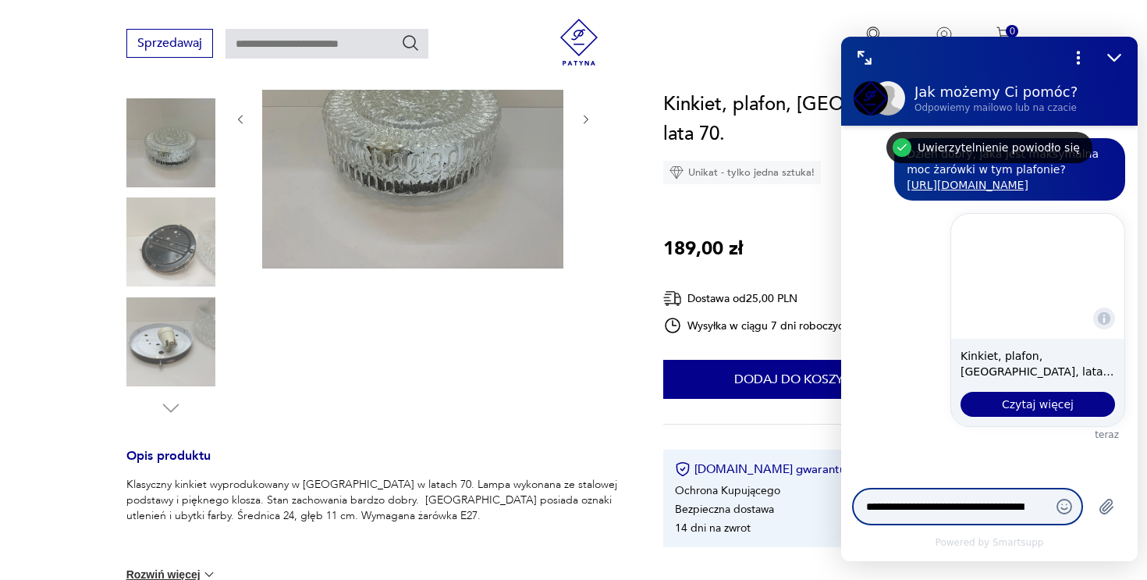
click at [203, 229] on img at bounding box center [170, 241] width 89 height 89
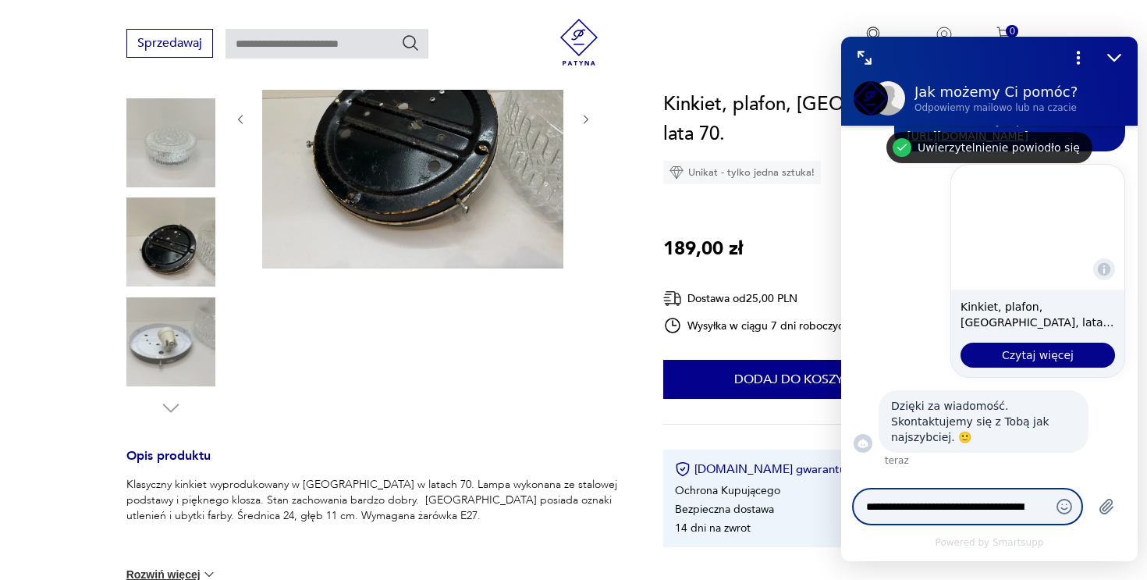
scroll to position [50, 0]
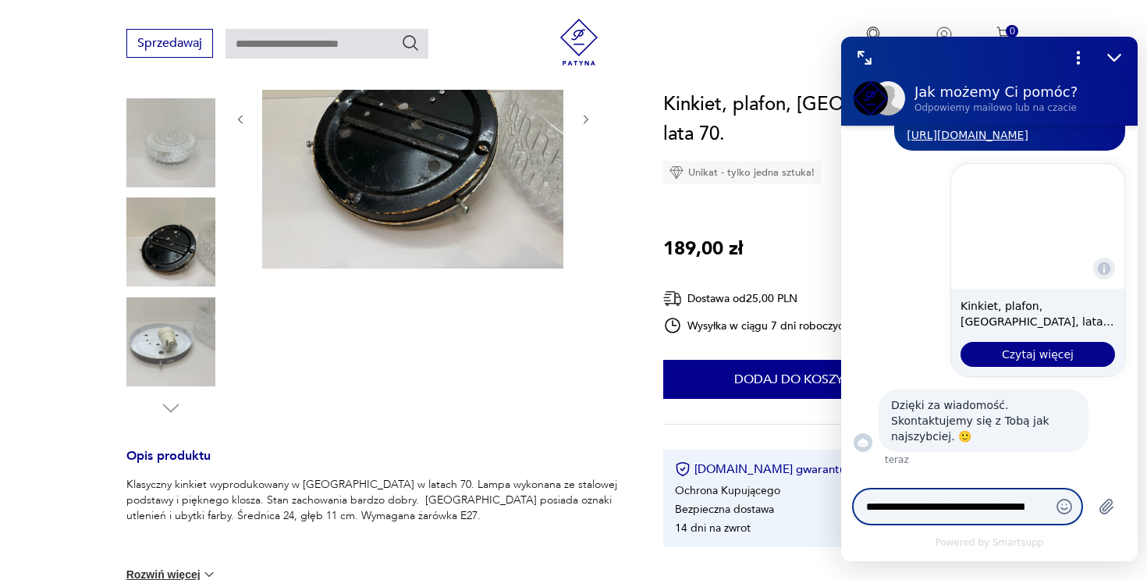
click at [207, 307] on img at bounding box center [170, 341] width 89 height 89
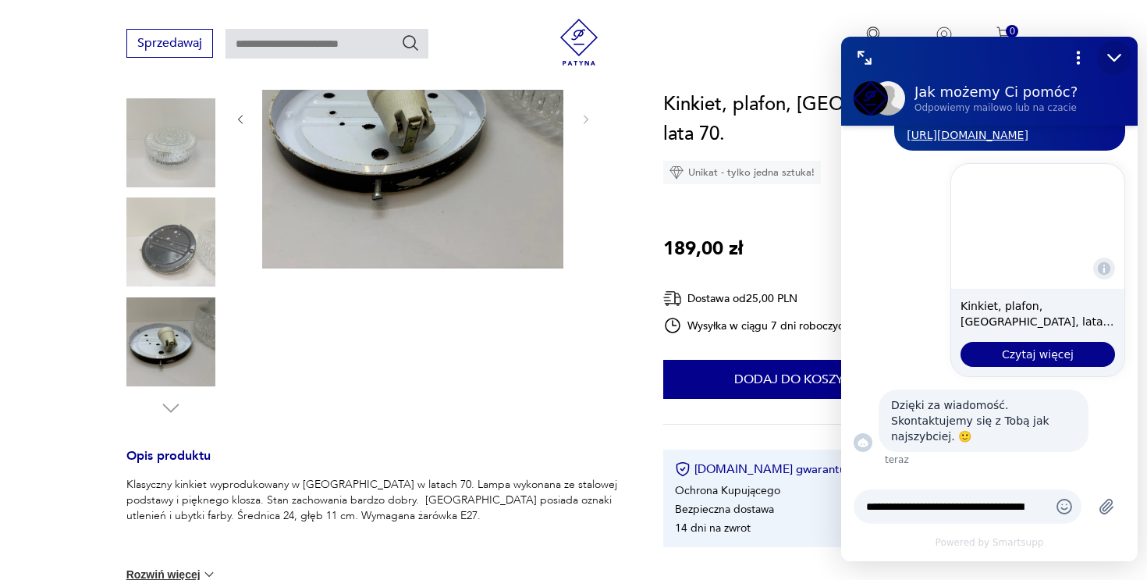
click at [1114, 45] on div "Zmniejsz" at bounding box center [1114, 58] width 34 height 34
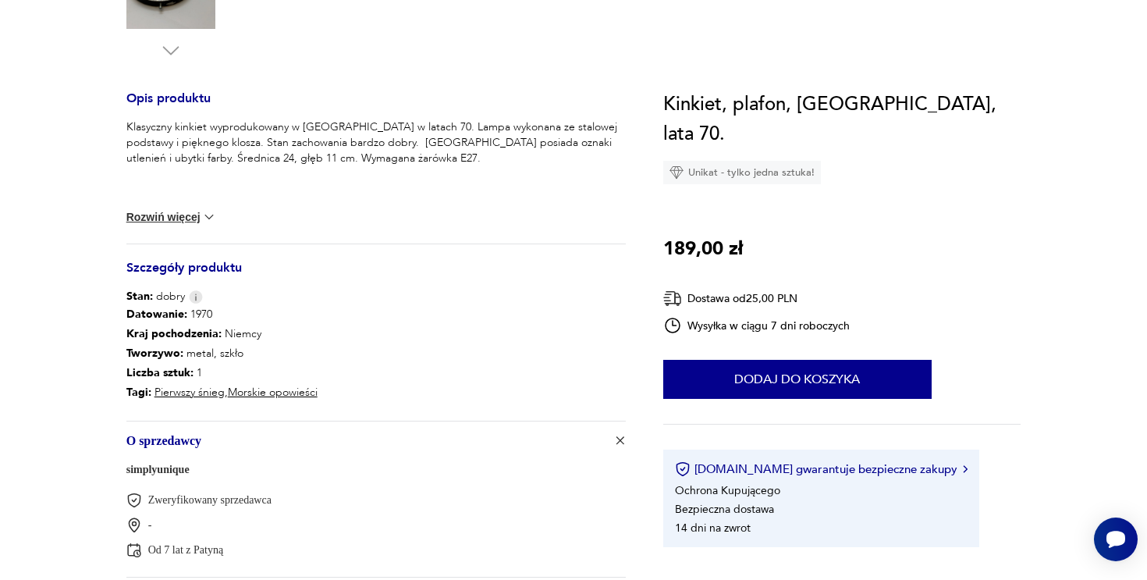
scroll to position [0, 0]
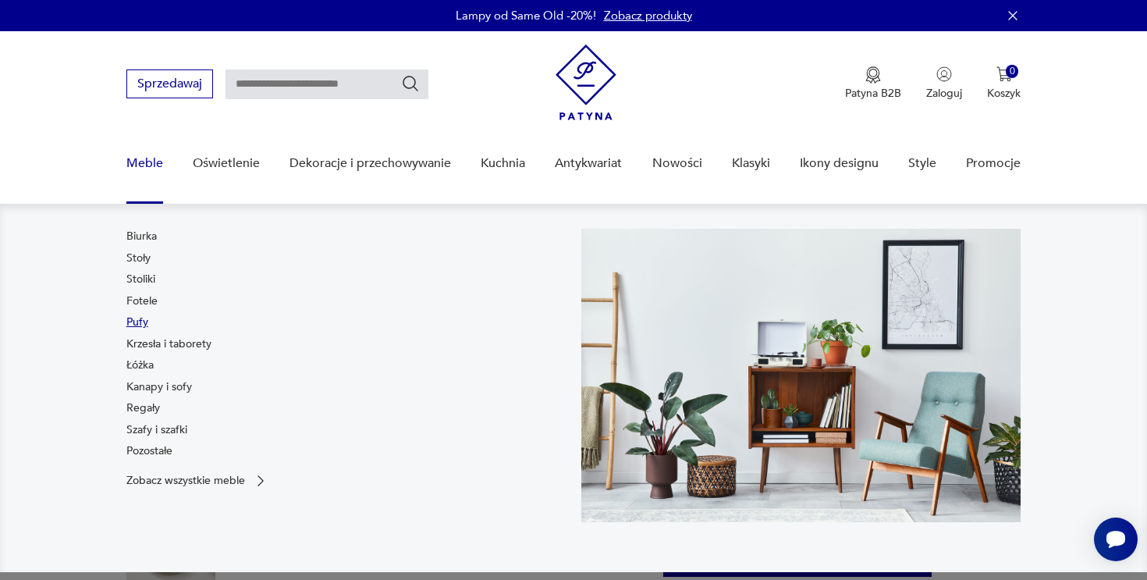
click at [144, 318] on link "Pufy" at bounding box center [137, 323] width 22 height 16
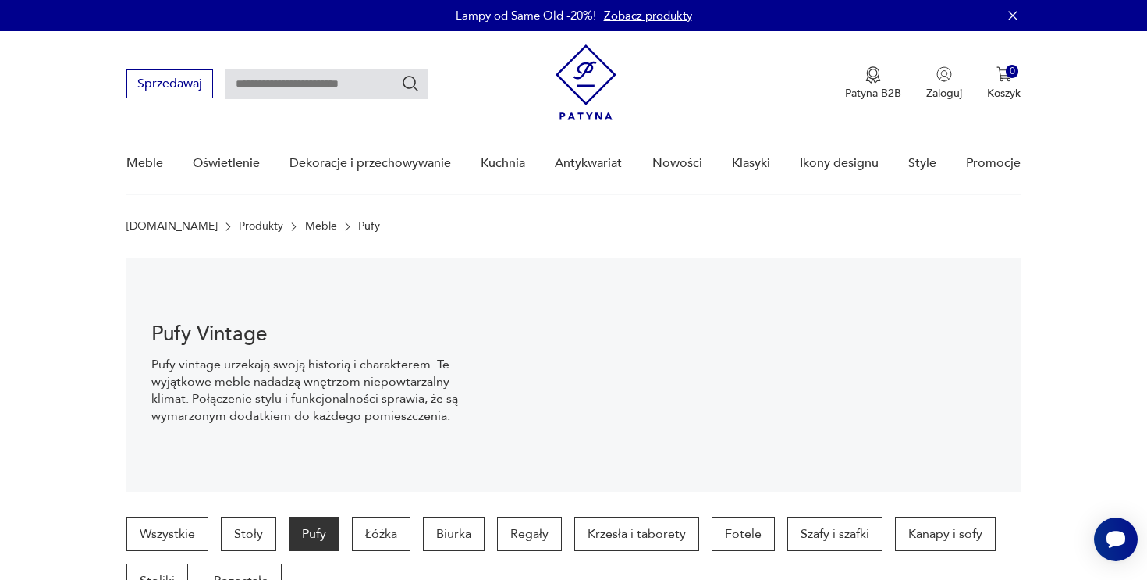
click at [291, 83] on input "text" at bounding box center [327, 84] width 203 height 30
type input "******"
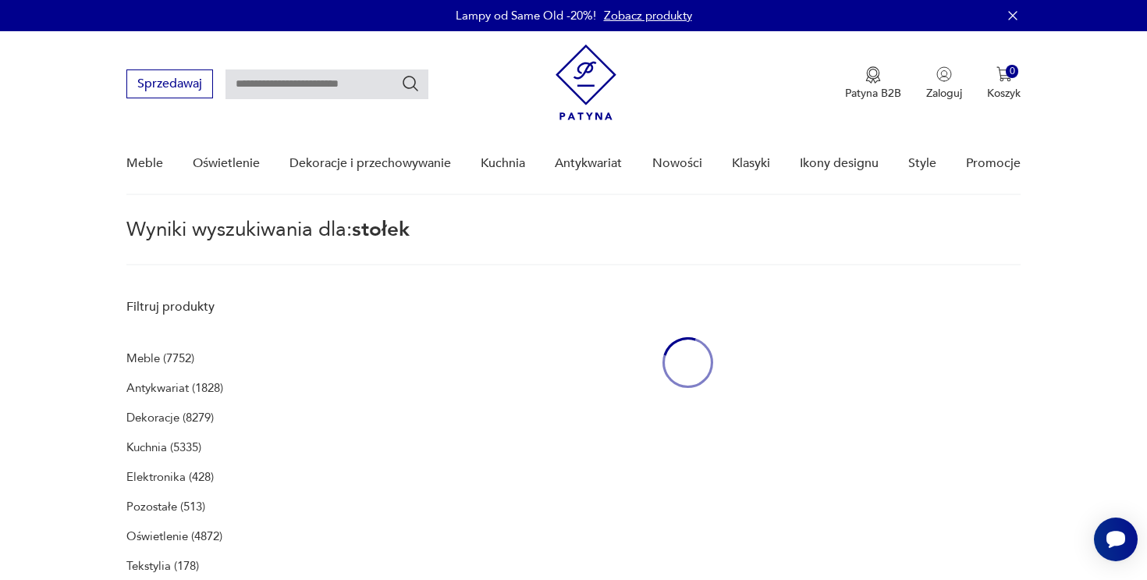
type input "******"
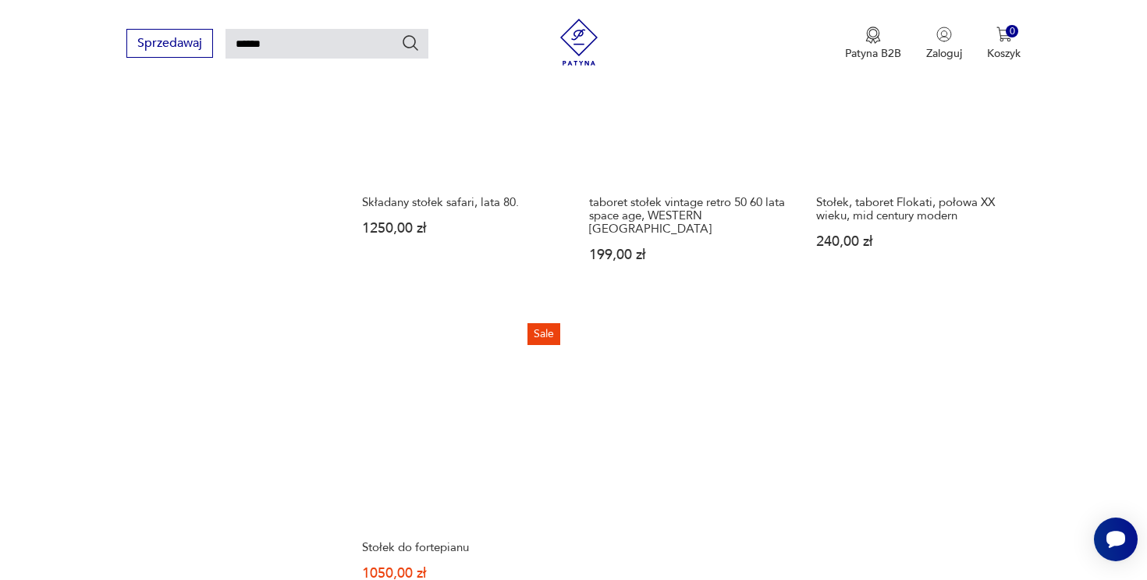
scroll to position [1836, 0]
